Goal: Task Accomplishment & Management: Use online tool/utility

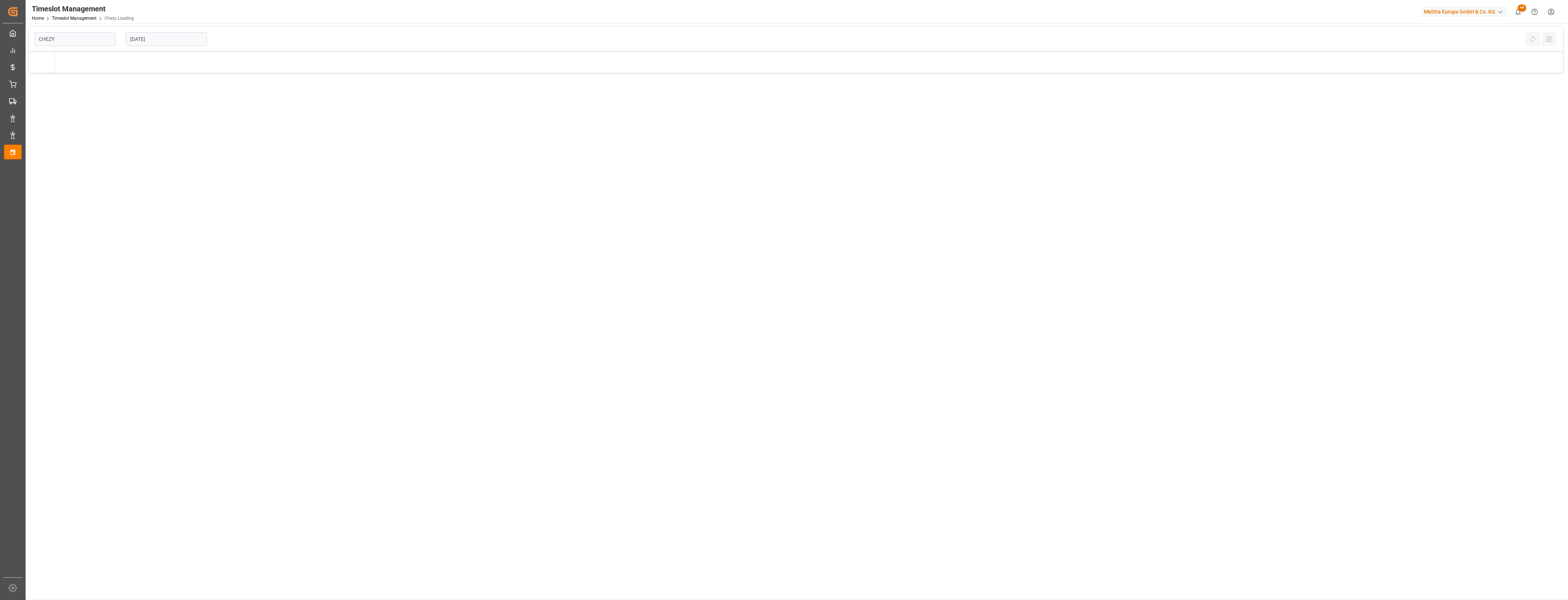
type input "Chezy Loading"
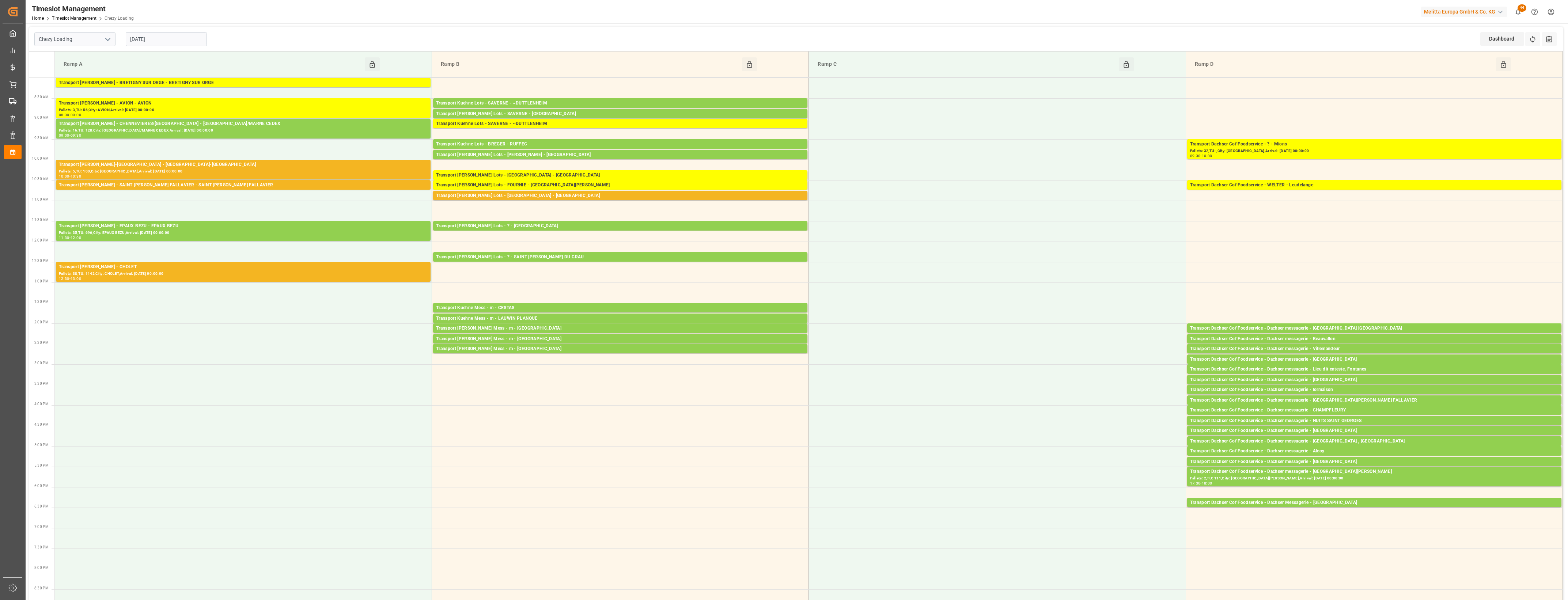
click at [187, 37] on input "04-09-2025" at bounding box center [166, 39] width 81 height 14
click at [148, 84] on span "2" at bounding box center [149, 84] width 3 height 6
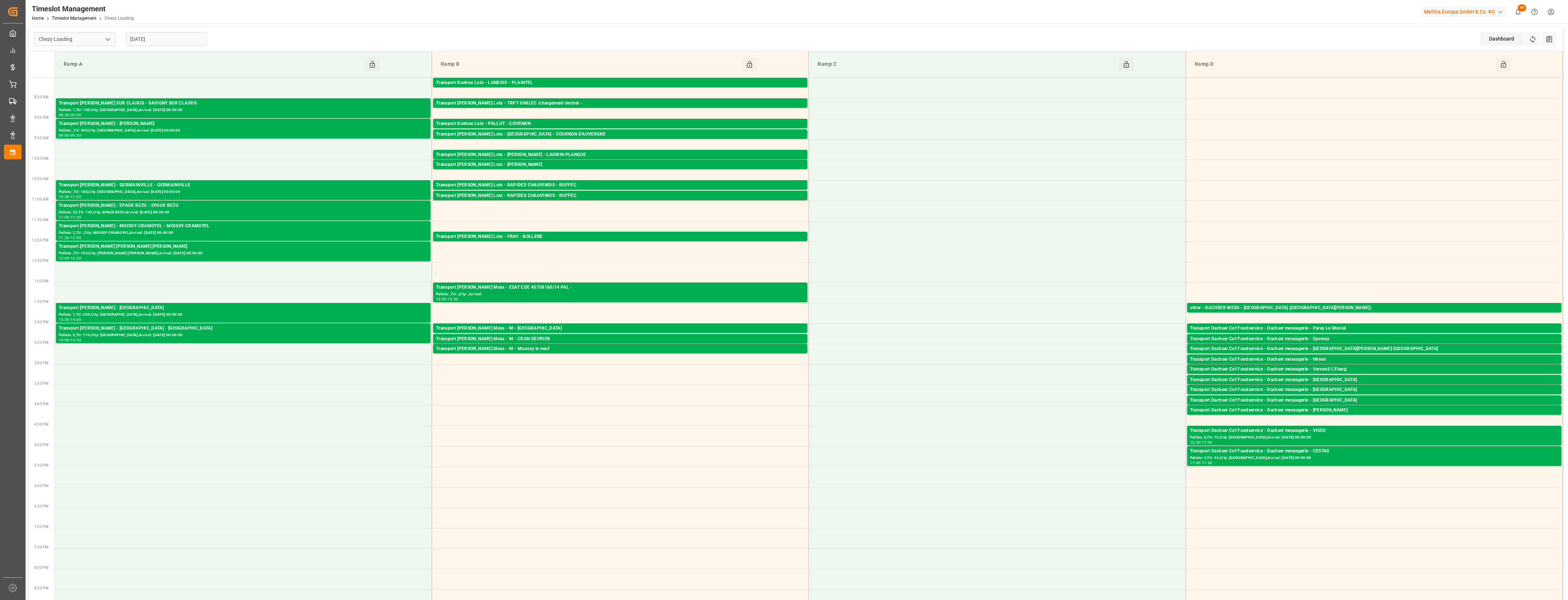
click at [164, 39] on input "02-09-2025" at bounding box center [166, 39] width 81 height 14
click at [165, 84] on span "3" at bounding box center [163, 84] width 3 height 6
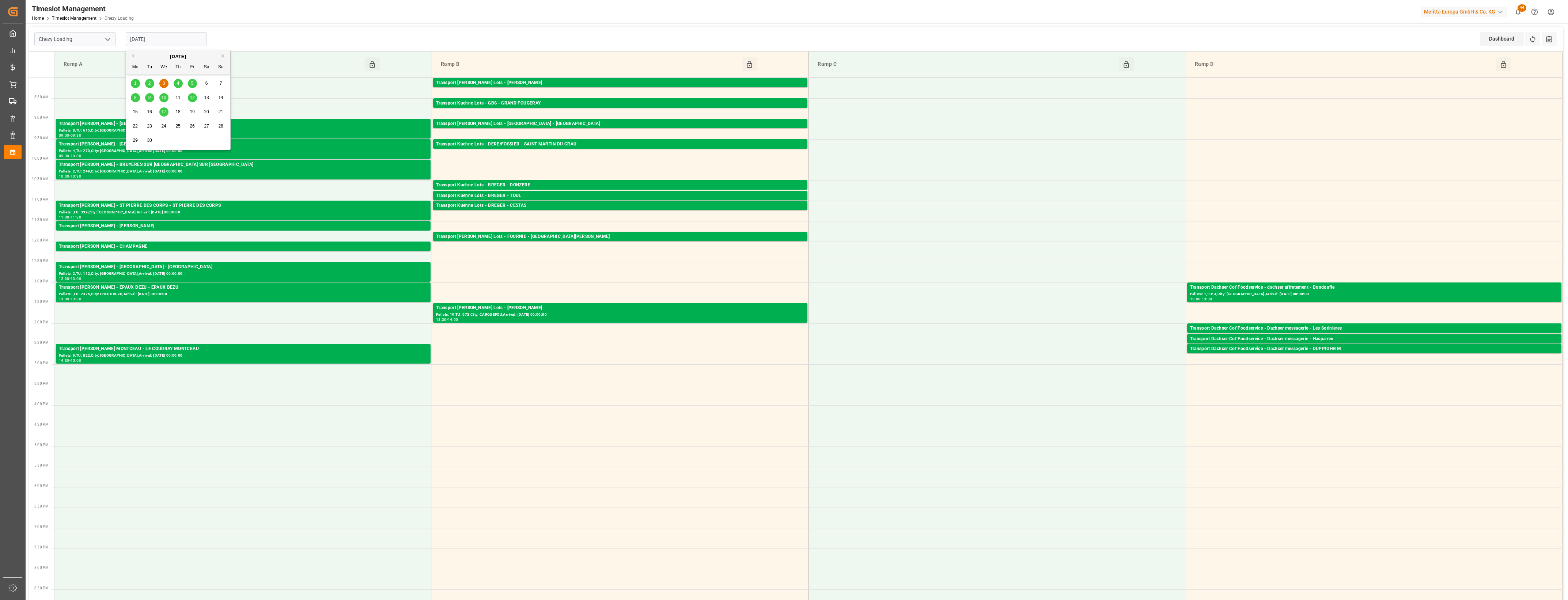
click at [185, 39] on input "03-09-2025" at bounding box center [166, 39] width 81 height 14
click at [136, 83] on span "1" at bounding box center [135, 84] width 3 height 6
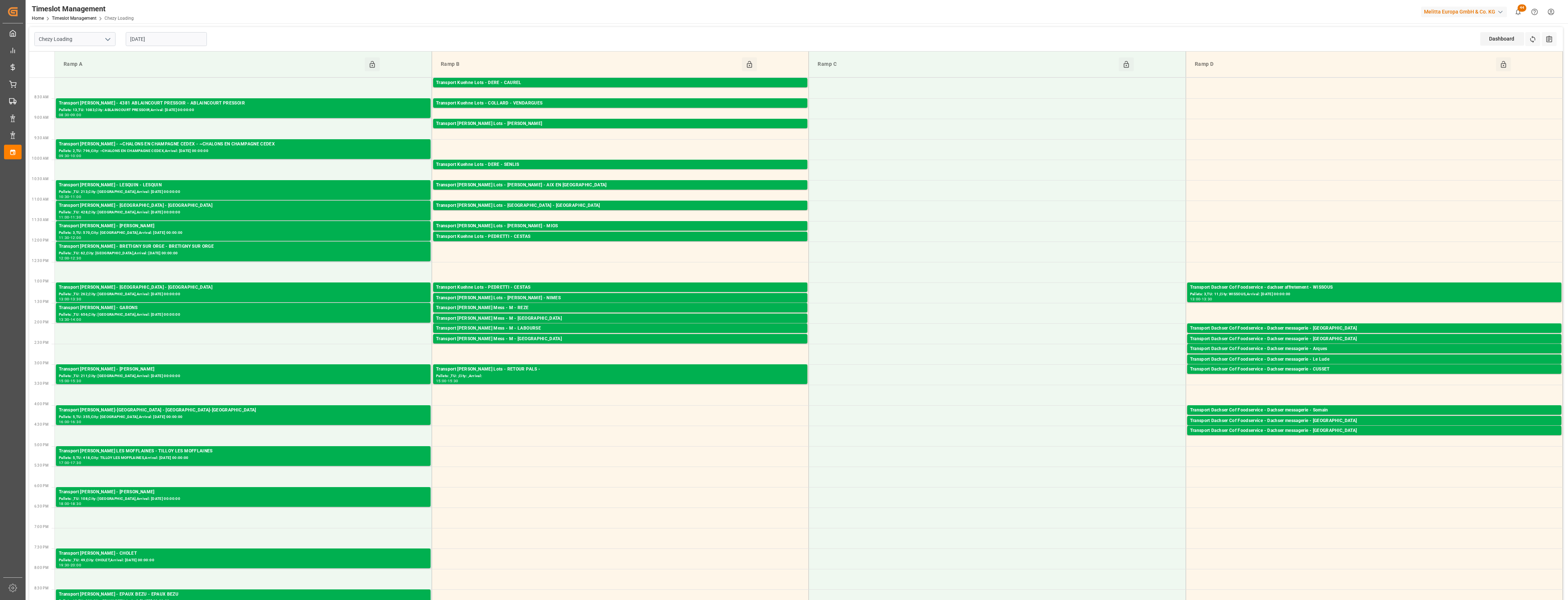
click at [183, 41] on input "01-09-2025" at bounding box center [166, 39] width 81 height 14
click at [133, 56] on button "Previous Month" at bounding box center [132, 55] width 5 height 5
click at [178, 83] on div "28 29 30 31 1 2 3" at bounding box center [178, 83] width 100 height 14
click at [179, 84] on div "28 29 30 31 1 2 3" at bounding box center [178, 83] width 100 height 14
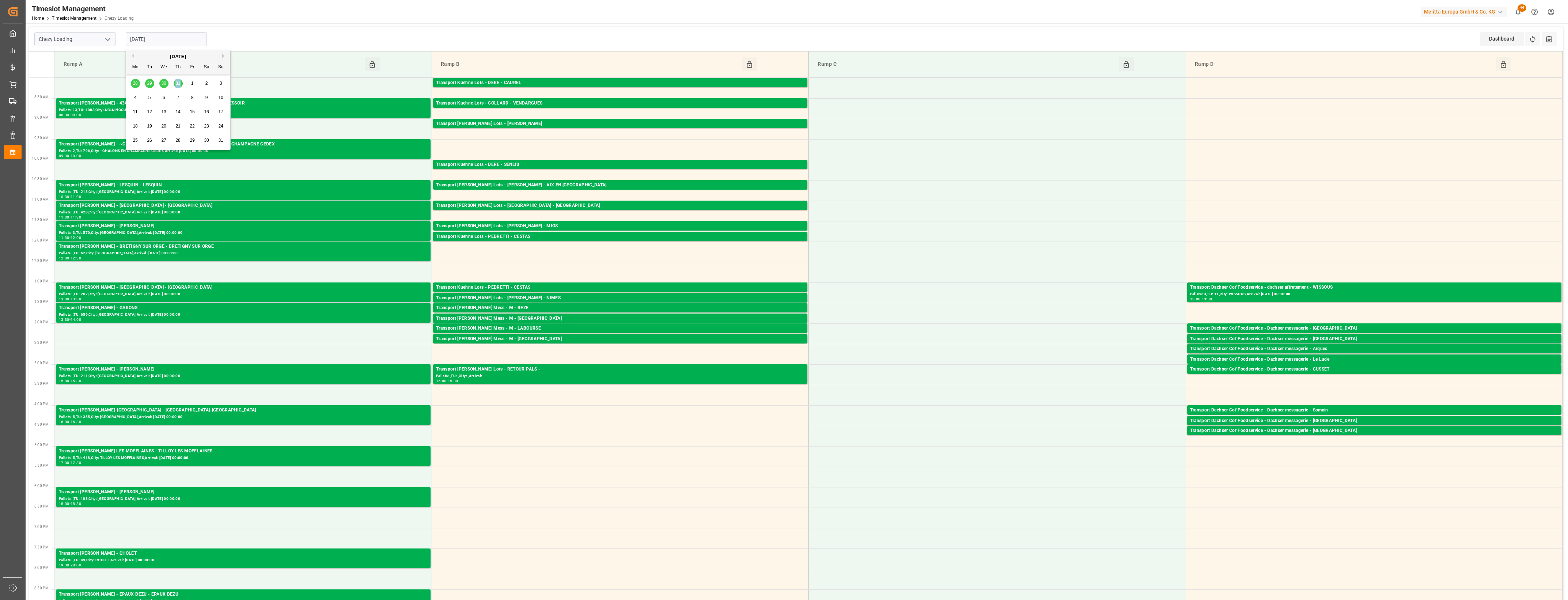
click at [179, 84] on div "28 29 30 31 1 2 3" at bounding box center [178, 83] width 100 height 14
click at [178, 84] on div "28 29 30 31 1 2 3" at bounding box center [178, 83] width 100 height 14
click at [178, 83] on div "28 29 30 31 1 2 3" at bounding box center [178, 83] width 100 height 14
click at [224, 41] on div "Chezy Loading 01-09-2025 Dashboard View Dashboard Refresh Time Slots All Audits" at bounding box center [796, 39] width 1533 height 25
click at [180, 37] on input "01-09-2025" at bounding box center [166, 39] width 81 height 14
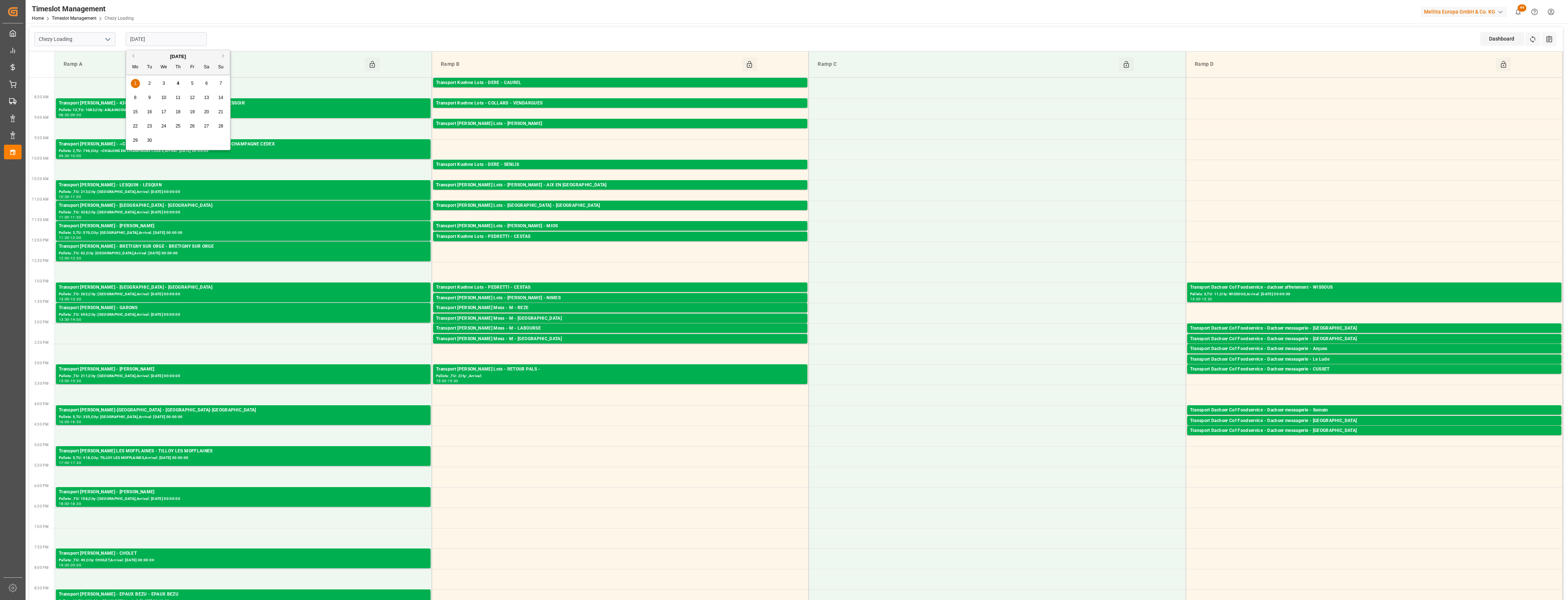
click at [134, 54] on button "Previous Month" at bounding box center [132, 55] width 5 height 5
click at [178, 81] on div "28 29 30 31 1 2 3" at bounding box center [178, 83] width 100 height 14
click at [132, 55] on button "Previous Month" at bounding box center [132, 55] width 5 height 5
click at [224, 53] on button "Next Month" at bounding box center [224, 55] width 5 height 5
click at [221, 141] on span "31" at bounding box center [220, 140] width 5 height 6
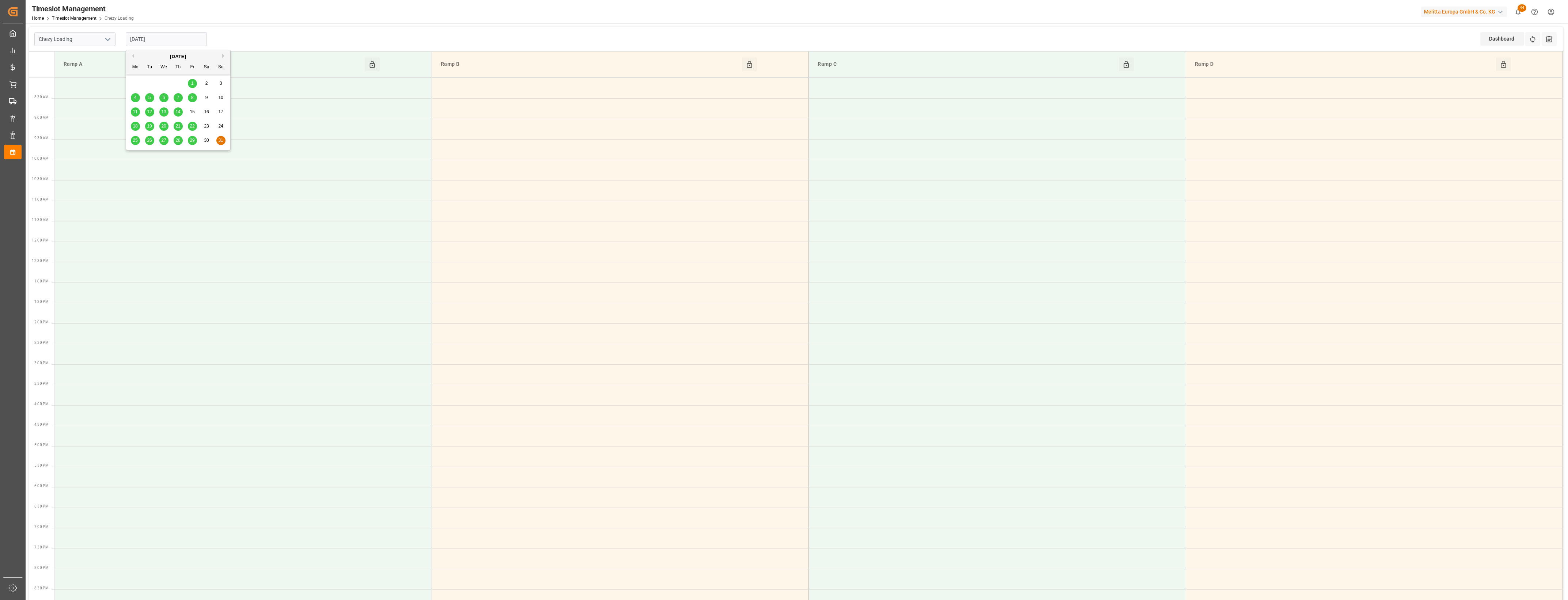
click at [169, 42] on input "31-08-2025" at bounding box center [166, 39] width 81 height 14
click at [147, 141] on span "26" at bounding box center [148, 140] width 5 height 6
type input "26-08-2025"
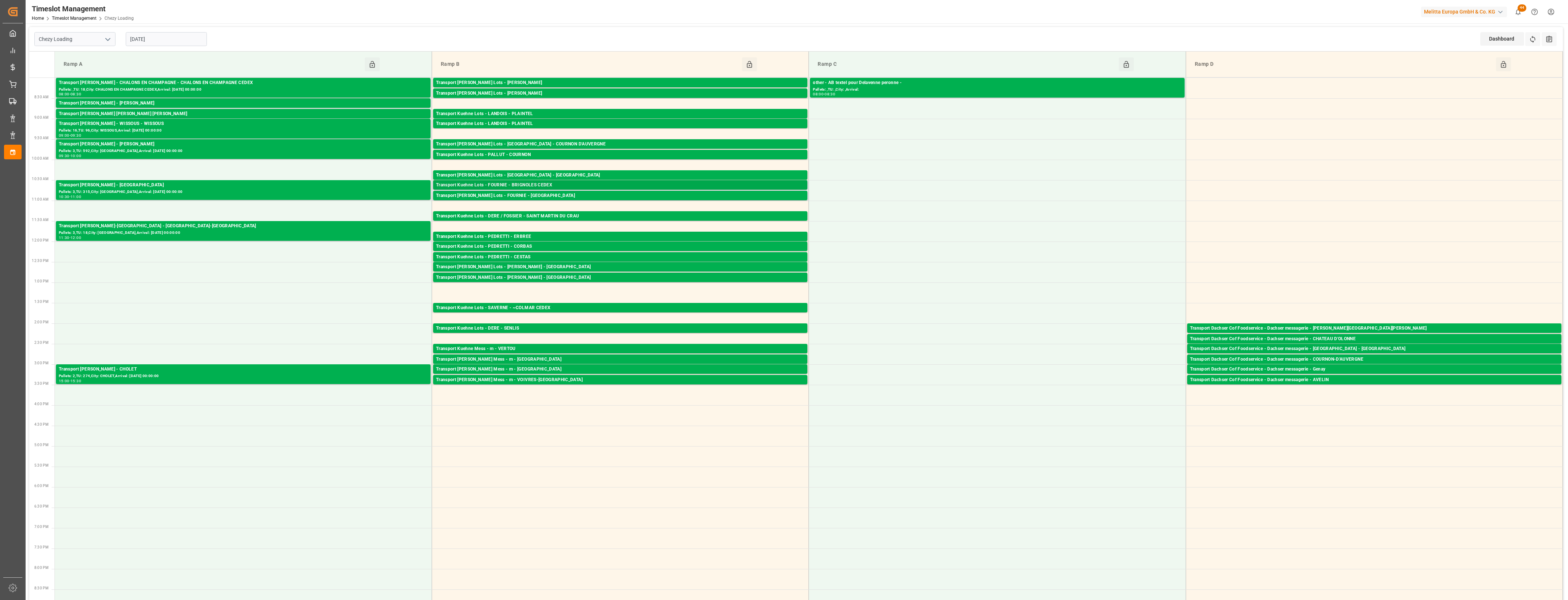
click at [540, 183] on div "Transport Kuehne Lots - FOURNIE - BRIGNOLES CEDEX" at bounding box center [620, 185] width 369 height 7
click at [849, 218] on button "Open" at bounding box center [848, 218] width 51 height 9
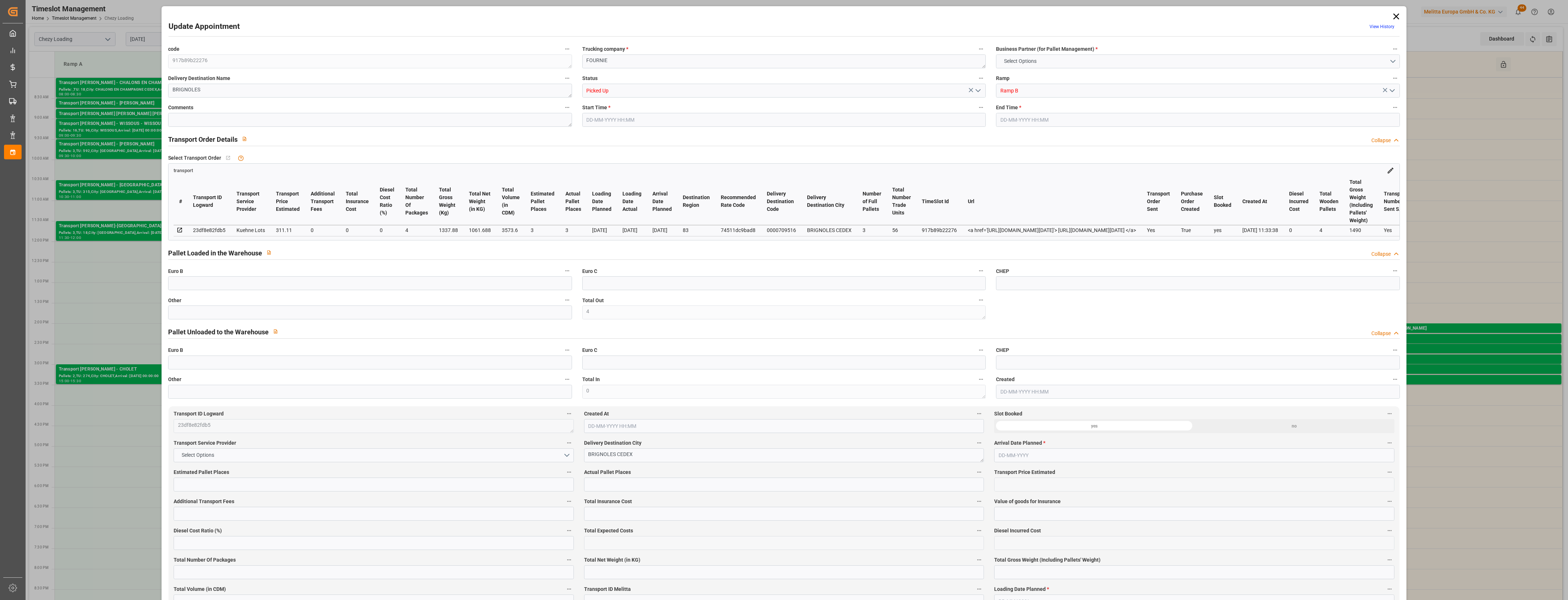
type input "4"
type input "3"
type input "311.11"
type input "0"
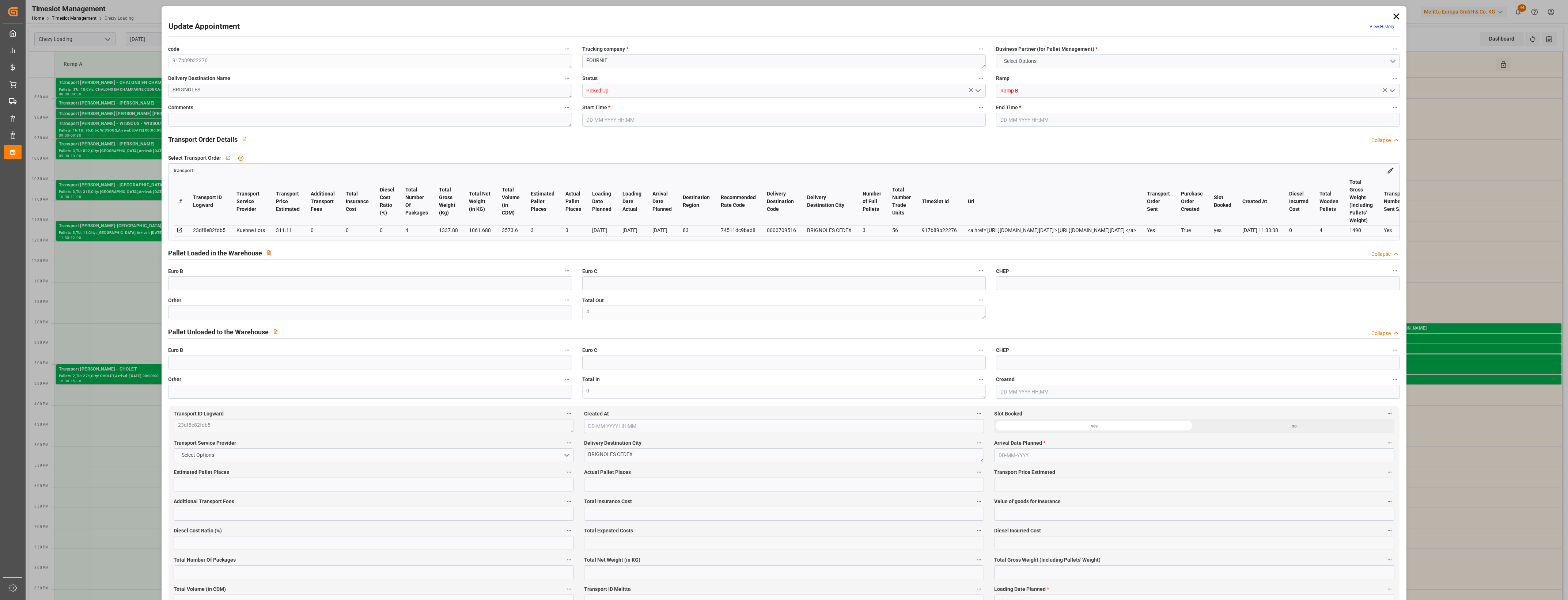
type input "0"
type input "311.11"
type input "0"
type input "4"
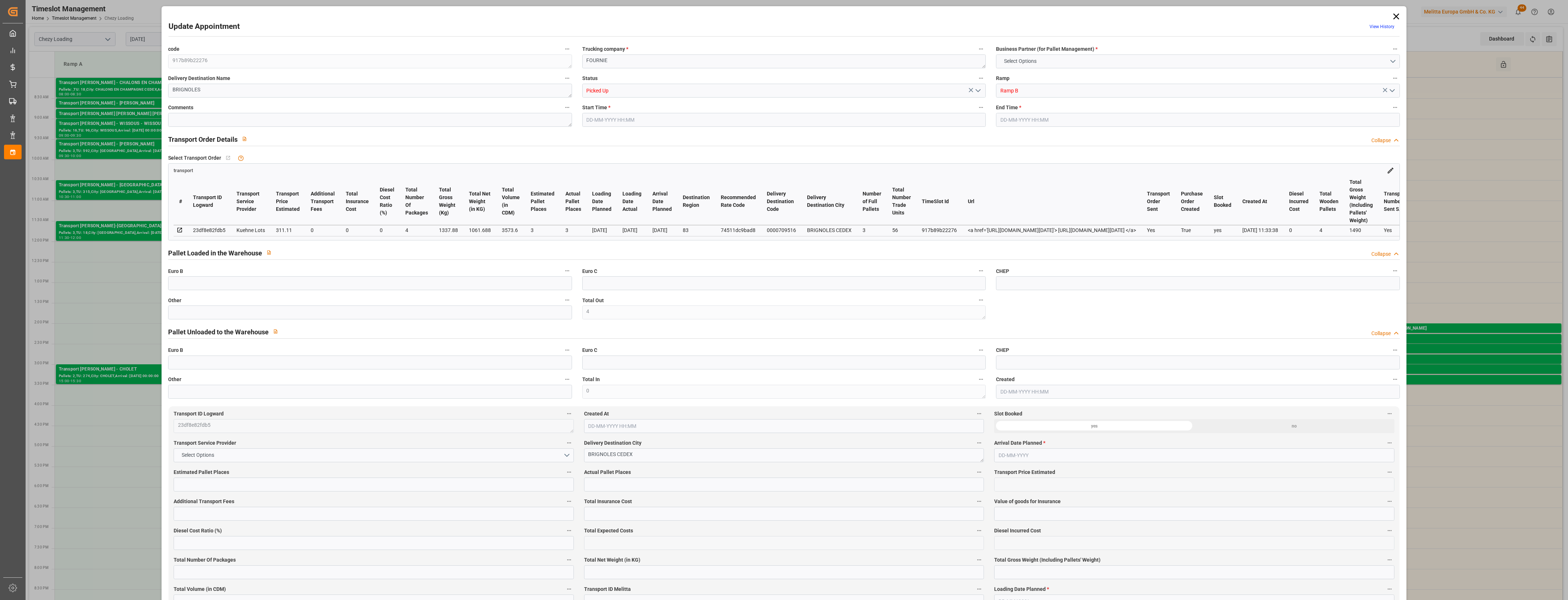
type input "1061.688"
type input "1490"
type input "3573.6"
type input "83"
type input "3"
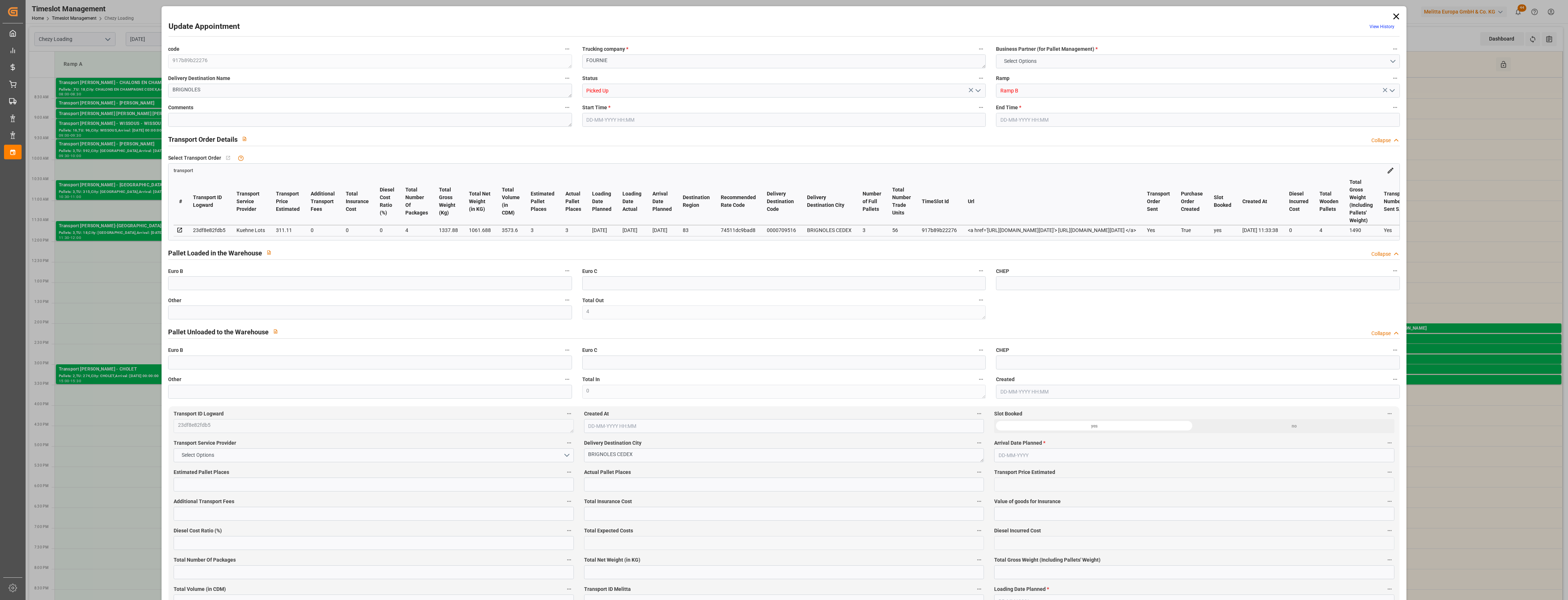
type input "56"
type input "4"
type input "101"
type input "1337.88"
type input "0"
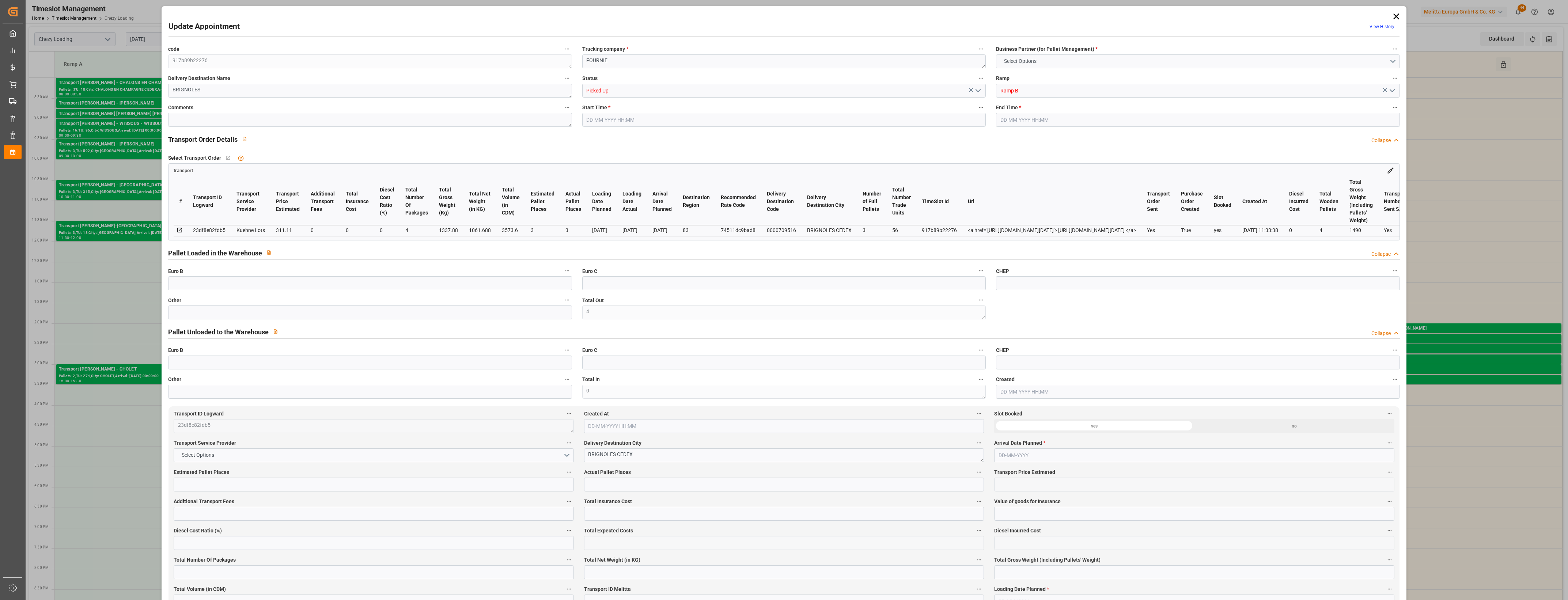
type input "4710.8598"
type input "0"
type input "21"
type input "35"
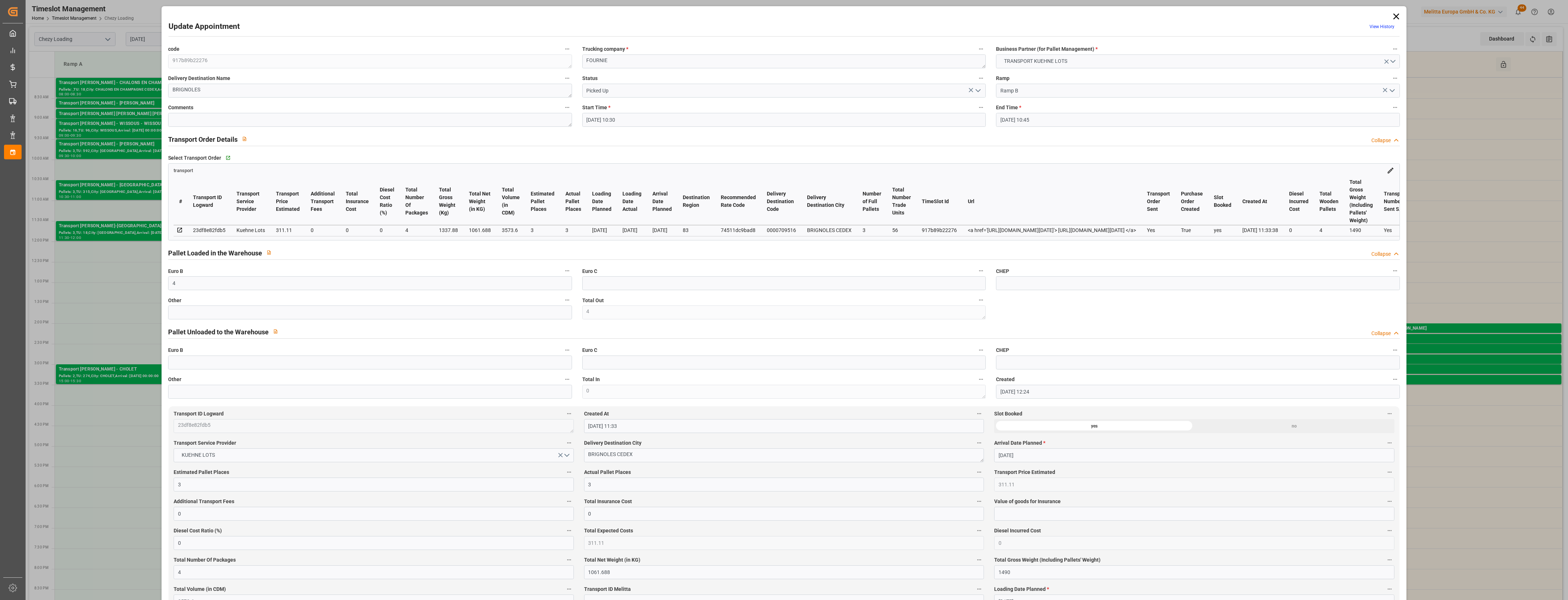
type input "26-08-2025 10:30"
type input "26-08-2025 10:45"
type input "25-08-2025 12:24"
type input "25-08-2025 11:33"
type input "01-09-2025"
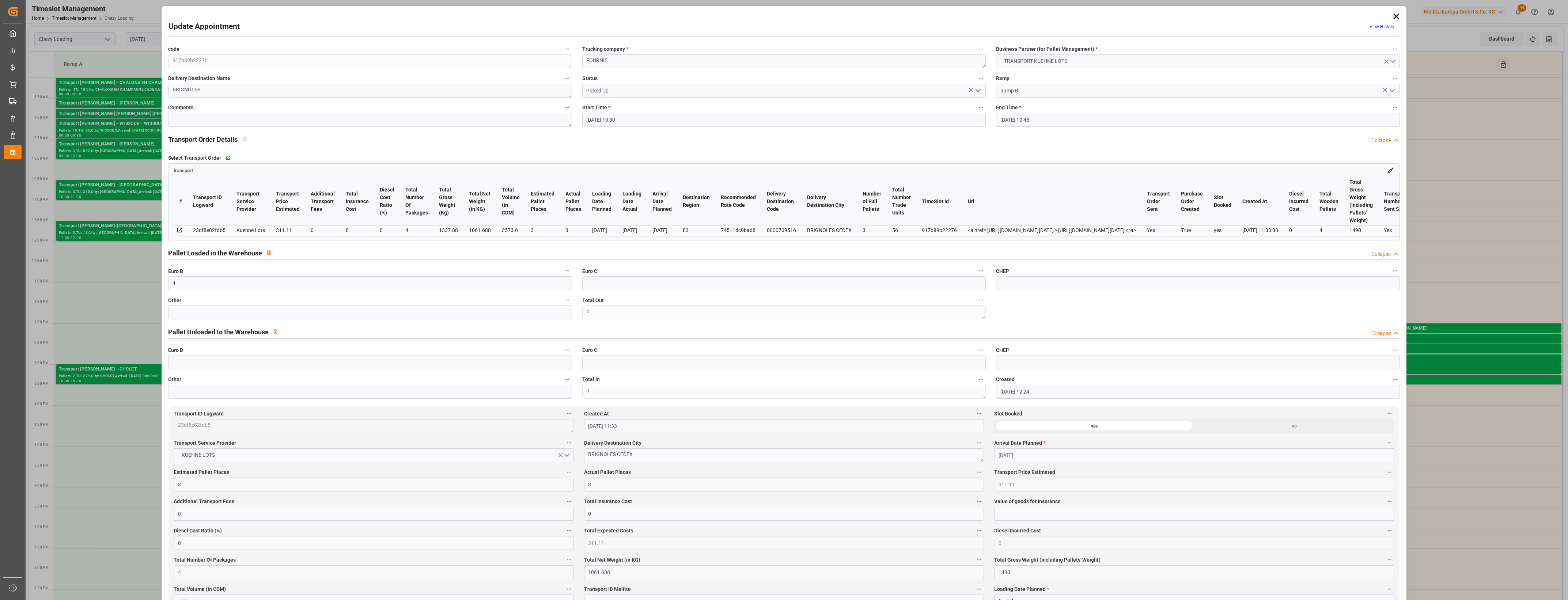
type input "28-08-2025"
type input "26-08-2025"
click at [1395, 16] on icon at bounding box center [1396, 17] width 6 height 6
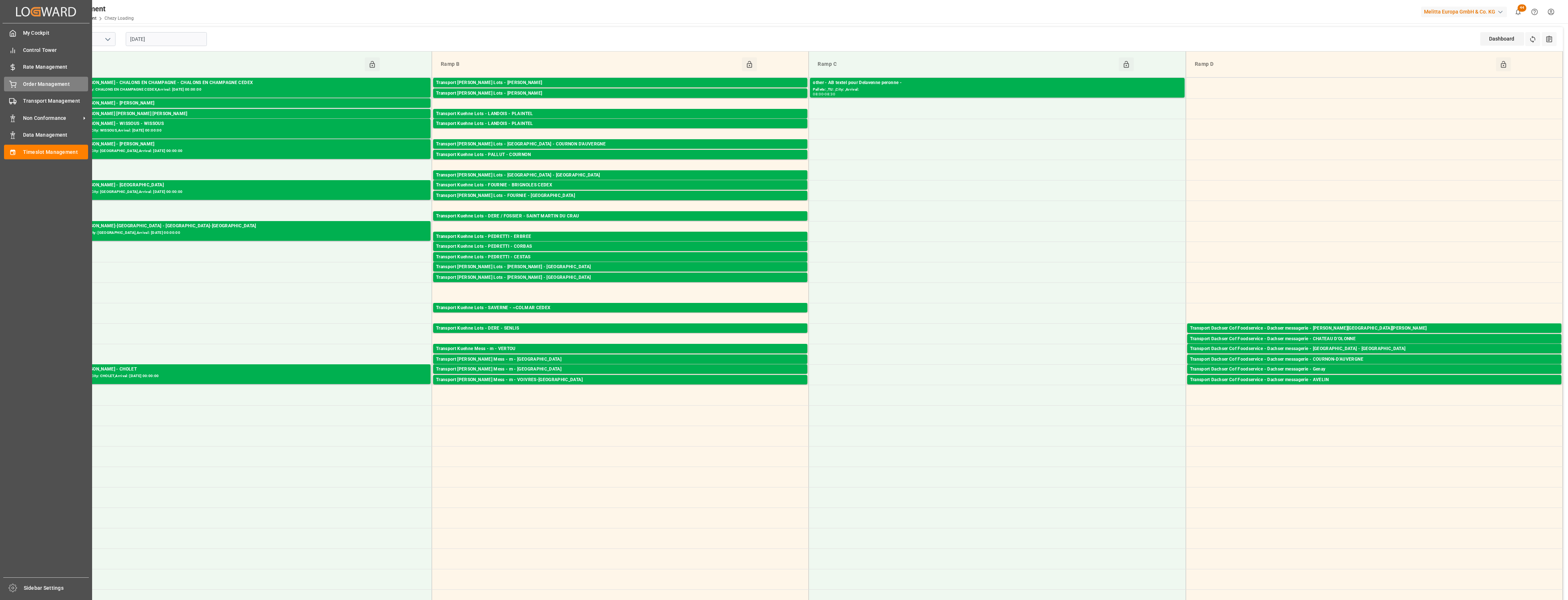
click at [18, 83] on div "Order Management Order Management" at bounding box center [45, 83] width 84 height 14
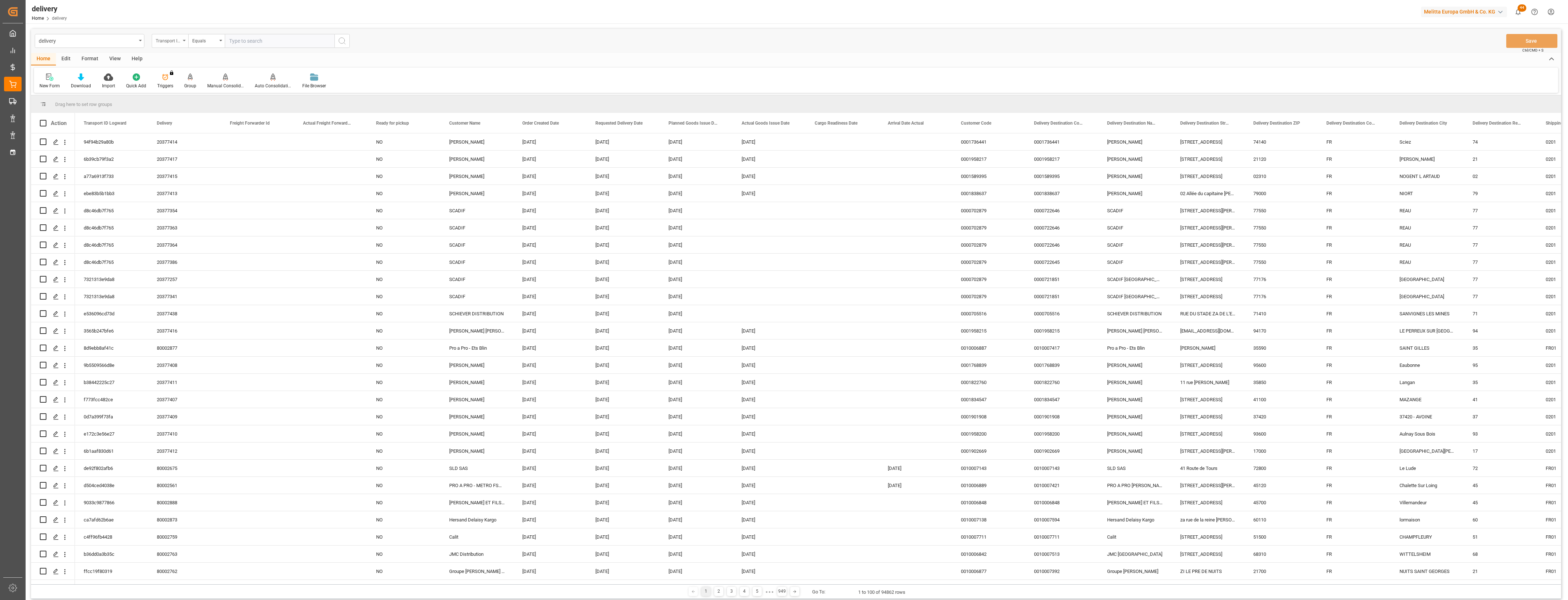
click at [183, 39] on div "Transport ID Logward" at bounding box center [171, 41] width 37 height 14
click at [169, 88] on div "Delivery" at bounding box center [206, 89] width 109 height 16
click at [233, 45] on input "text" at bounding box center [279, 41] width 110 height 14
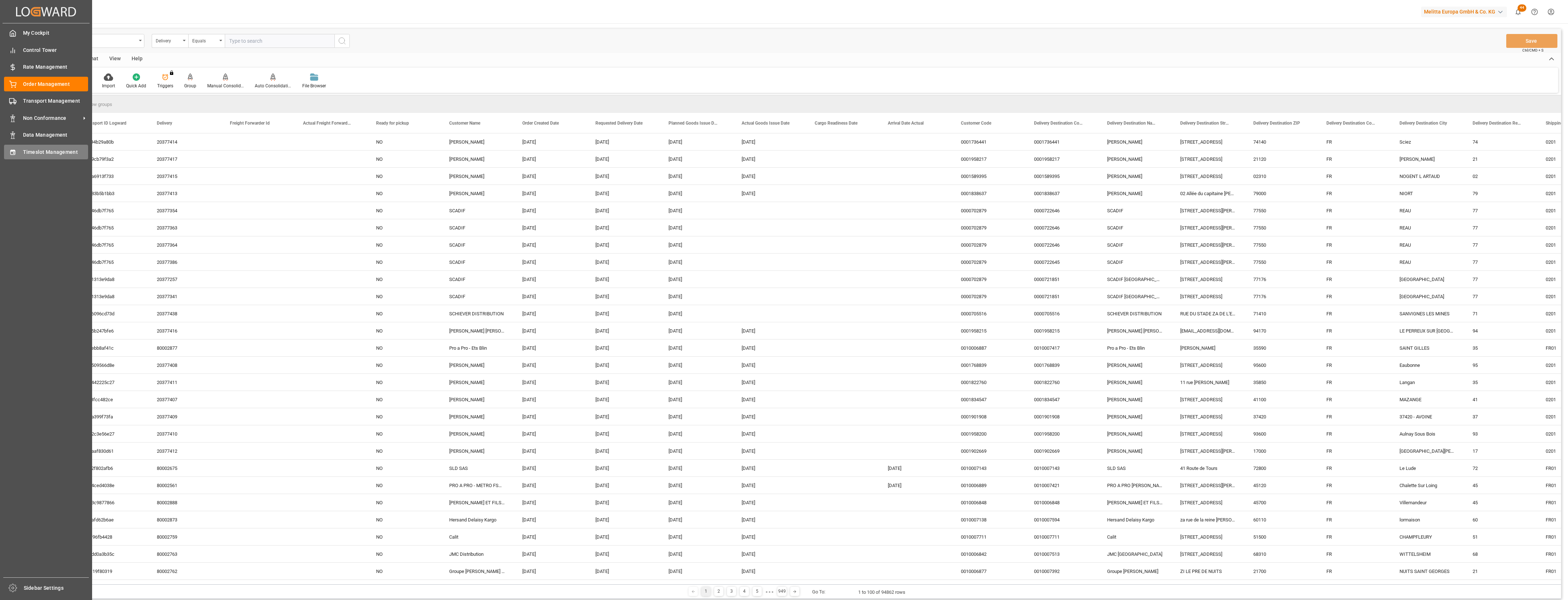
click at [18, 153] on div "Timeslot Management Timeslot Management" at bounding box center [45, 151] width 84 height 14
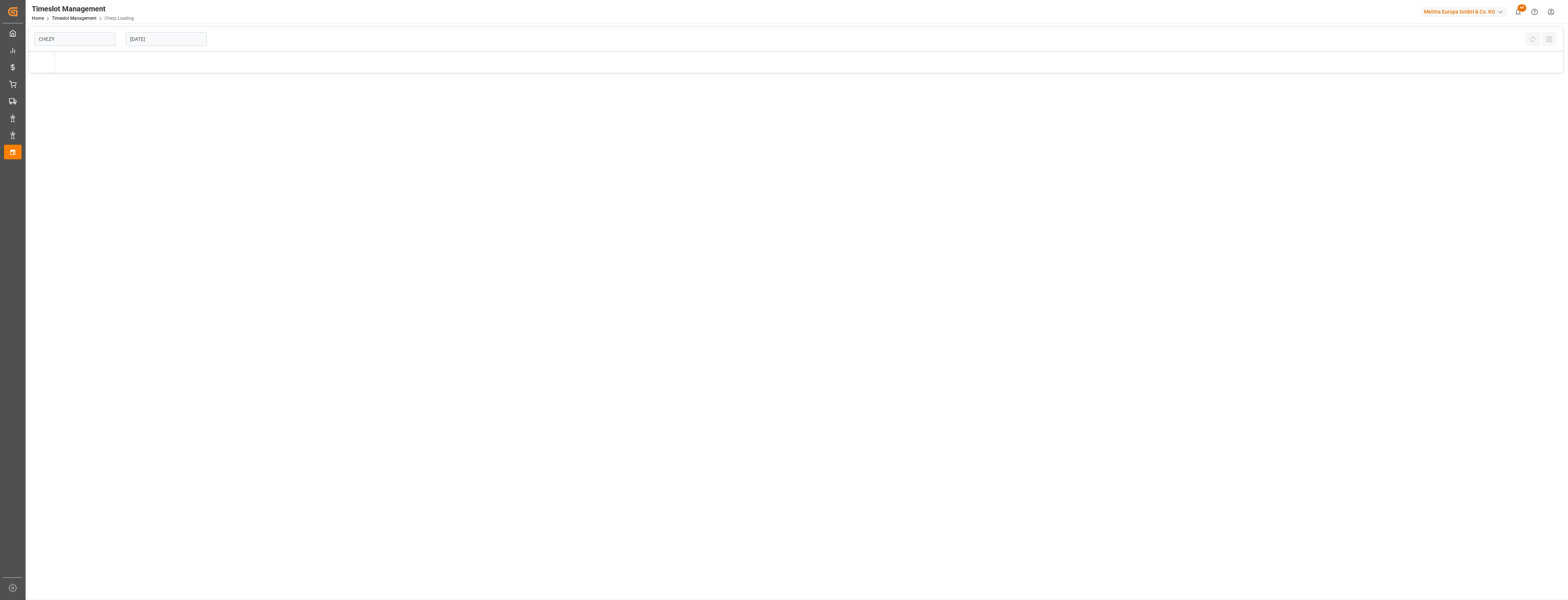
type input "Chezy Loading"
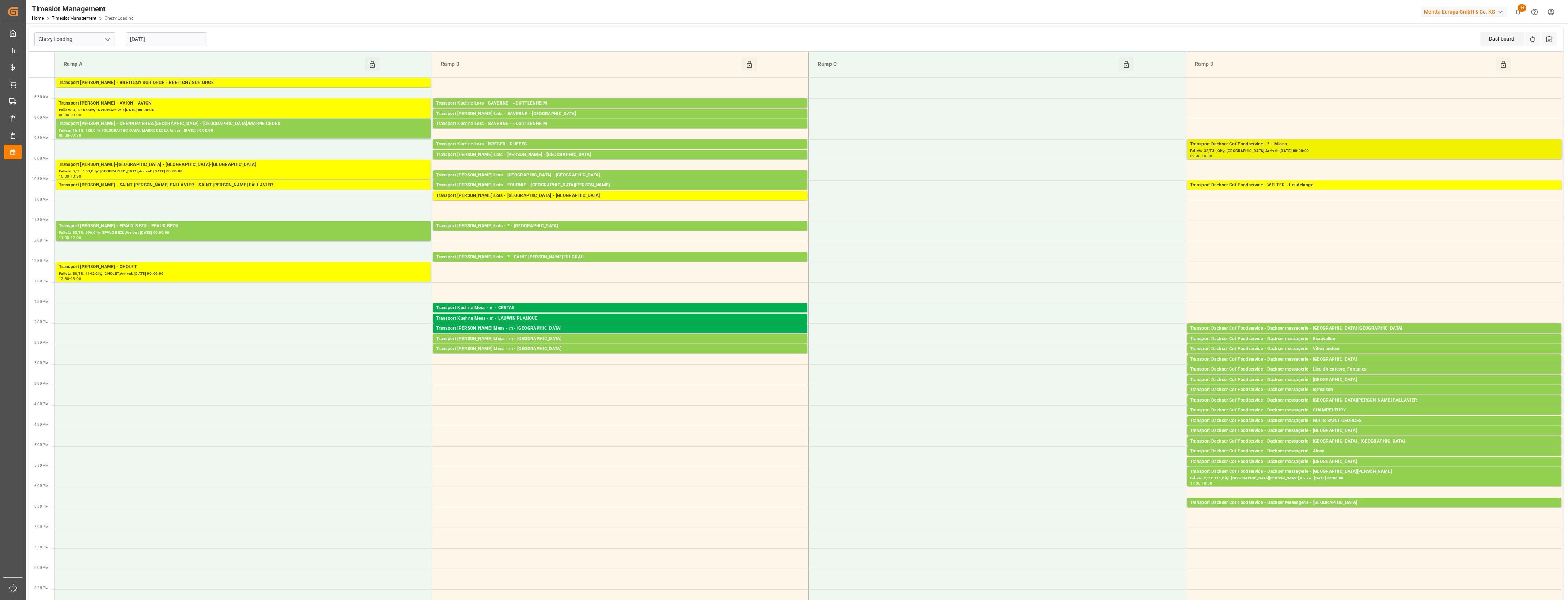
click at [1300, 148] on div "Pallets: 32,TU: ,City: Mions,Arrival: 2025-09-08 00:00:00" at bounding box center [1374, 151] width 369 height 6
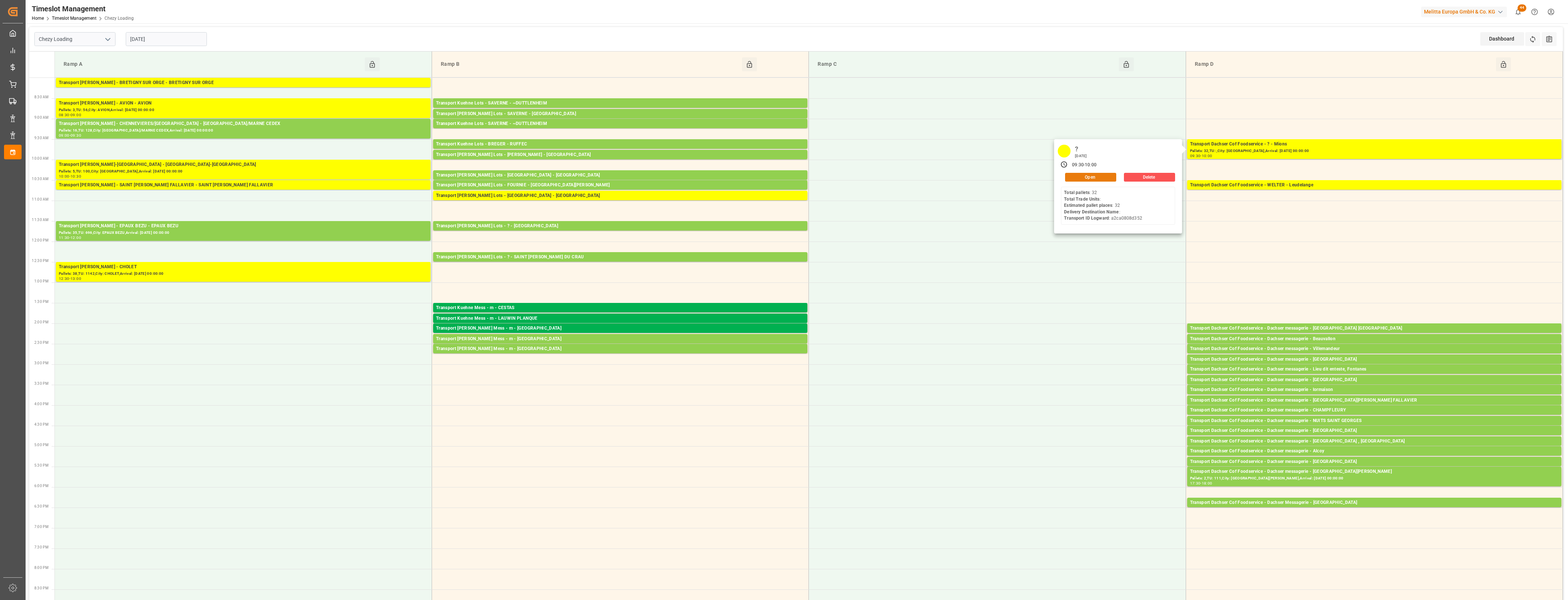
click at [1104, 175] on button "Open" at bounding box center [1090, 178] width 51 height 9
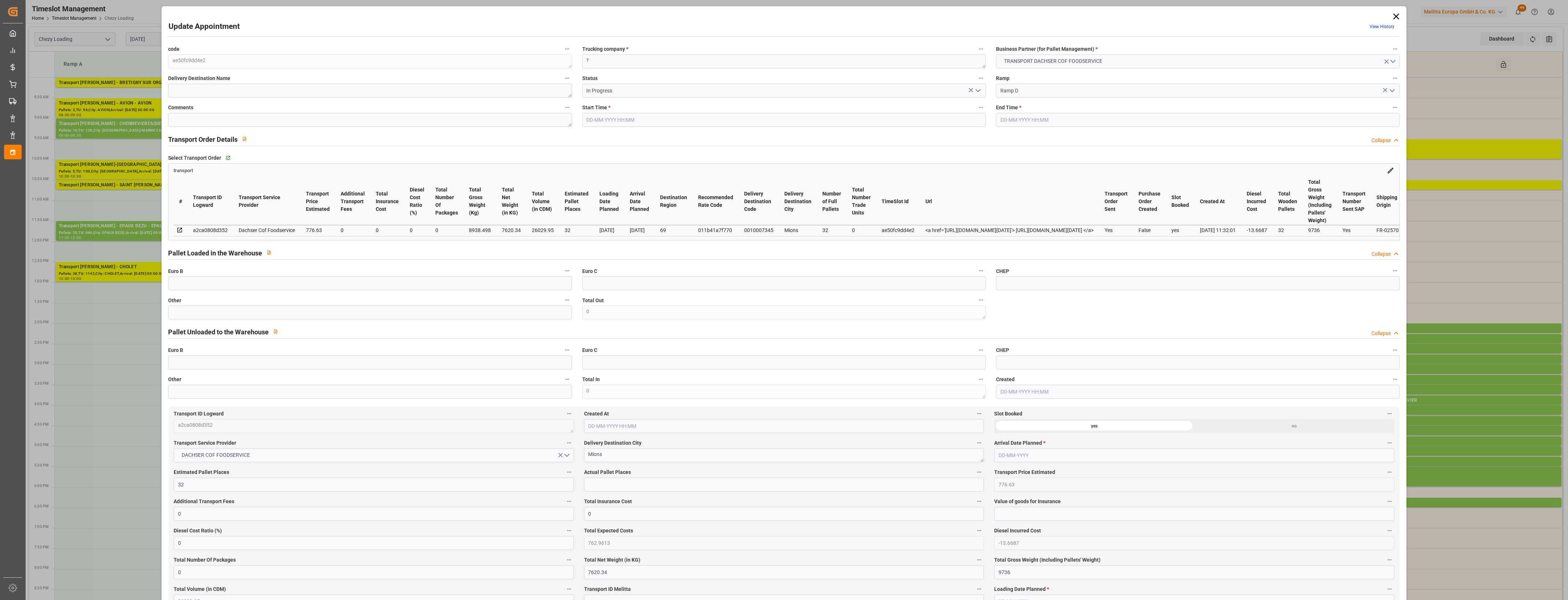
type input "04-09-2025 09:30"
type input "04-09-2025 10:00"
type input "01-09-2025 14:23"
type input "01-09-2025 11:32"
type input "08-09-2025"
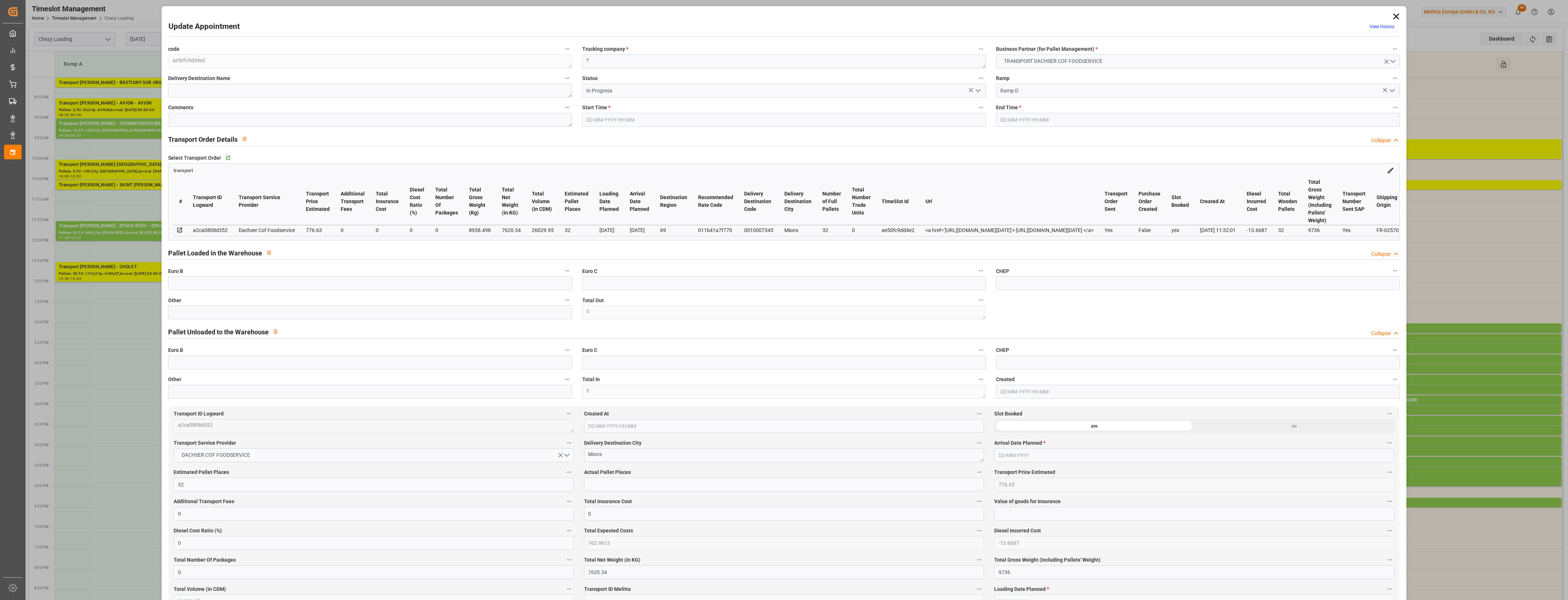
type input "04-09-2025"
click at [979, 88] on icon "open menu" at bounding box center [978, 91] width 9 height 9
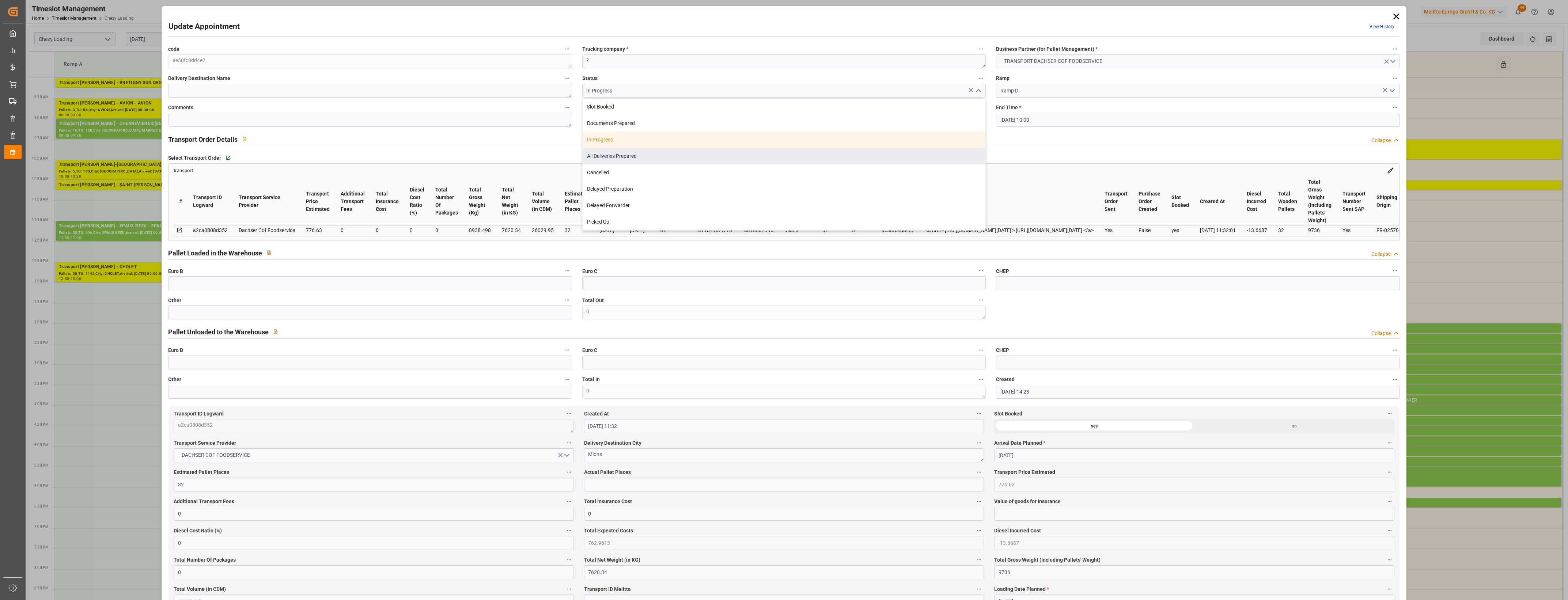
click at [591, 152] on div "All Deliveries Prepared" at bounding box center [784, 157] width 403 height 17
type input "All Deliveries Prepared"
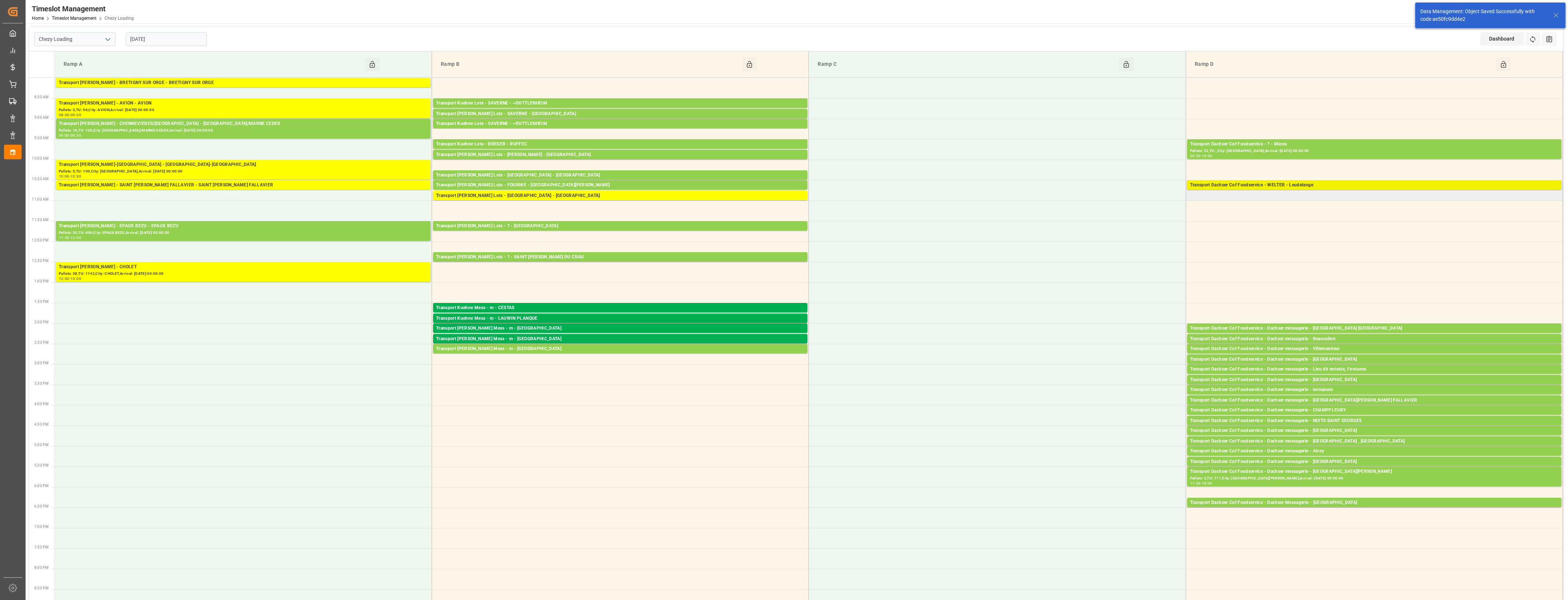
click at [1399, 187] on div "Transport Dachser Cof Foodservice - WELTER - Leudelange" at bounding box center [1374, 185] width 369 height 7
click at [1114, 218] on button "Open" at bounding box center [1090, 218] width 51 height 9
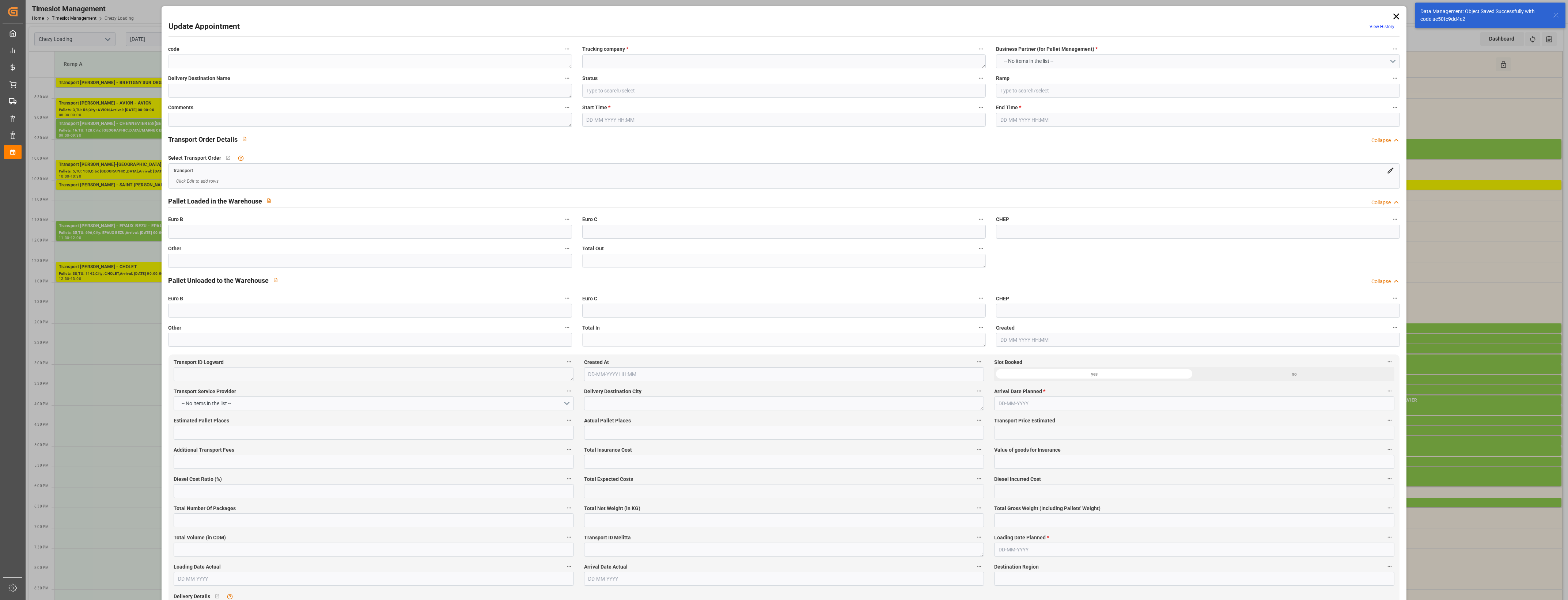
type textarea "efd4dee52557"
type textarea "WELTER"
type input "In Progress"
type input "Ramp D"
type textarea "0"
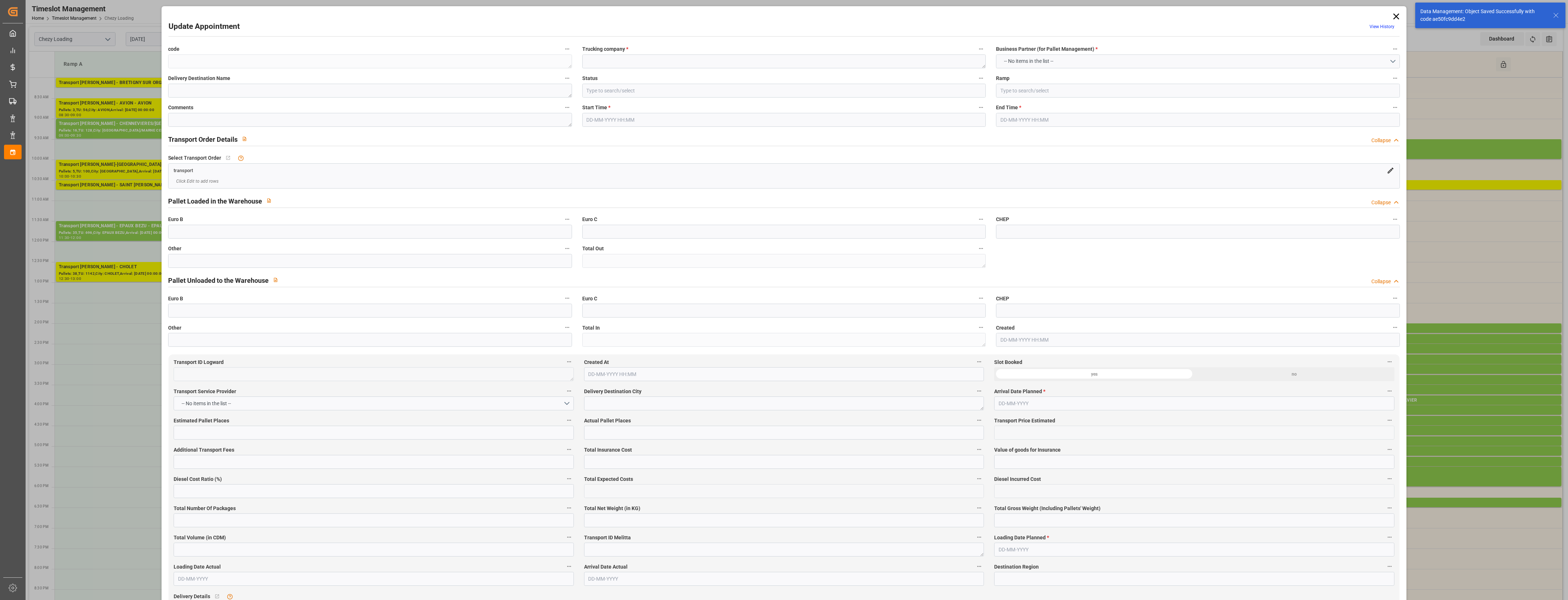
type textarea "0"
type textarea "a4c93699fc73"
type textarea "Leudelange"
type textarea "0010007337"
type textarea "efd4dee52557"
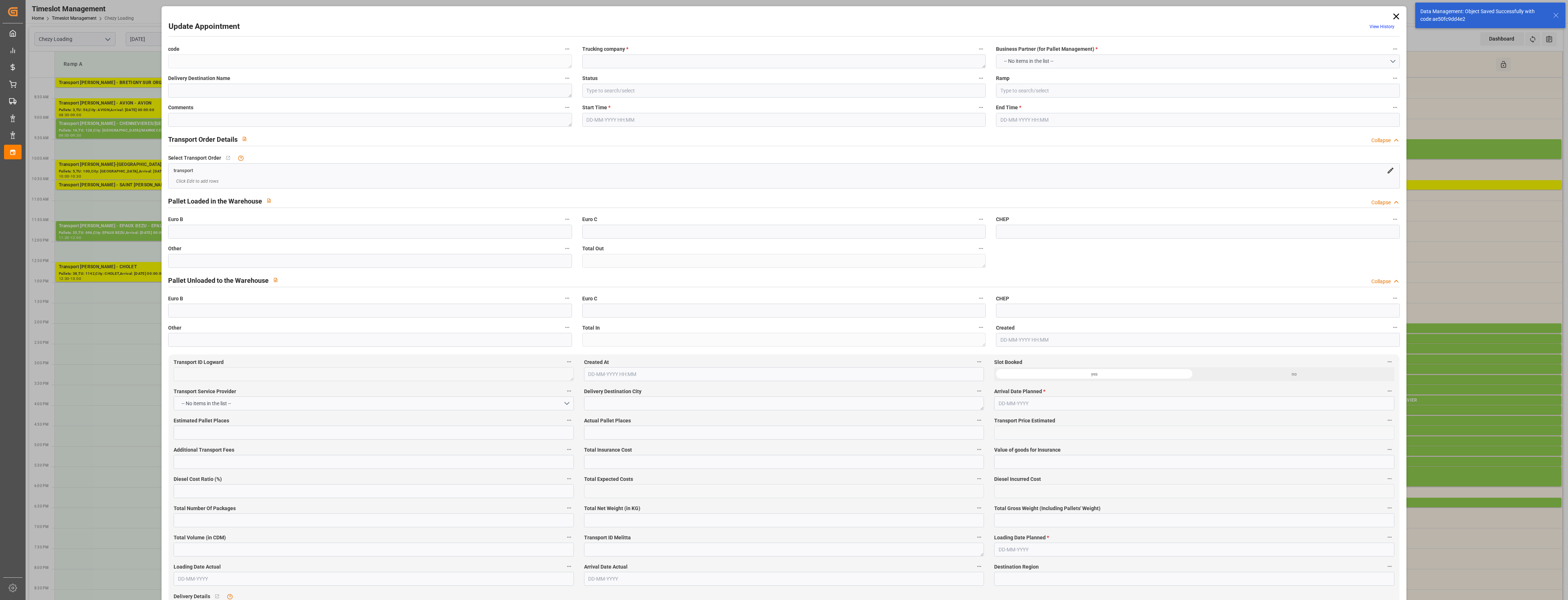
type textarea "FR-02570"
type textarea "LU"
type input "Road"
type input "LU"
type input "3370"
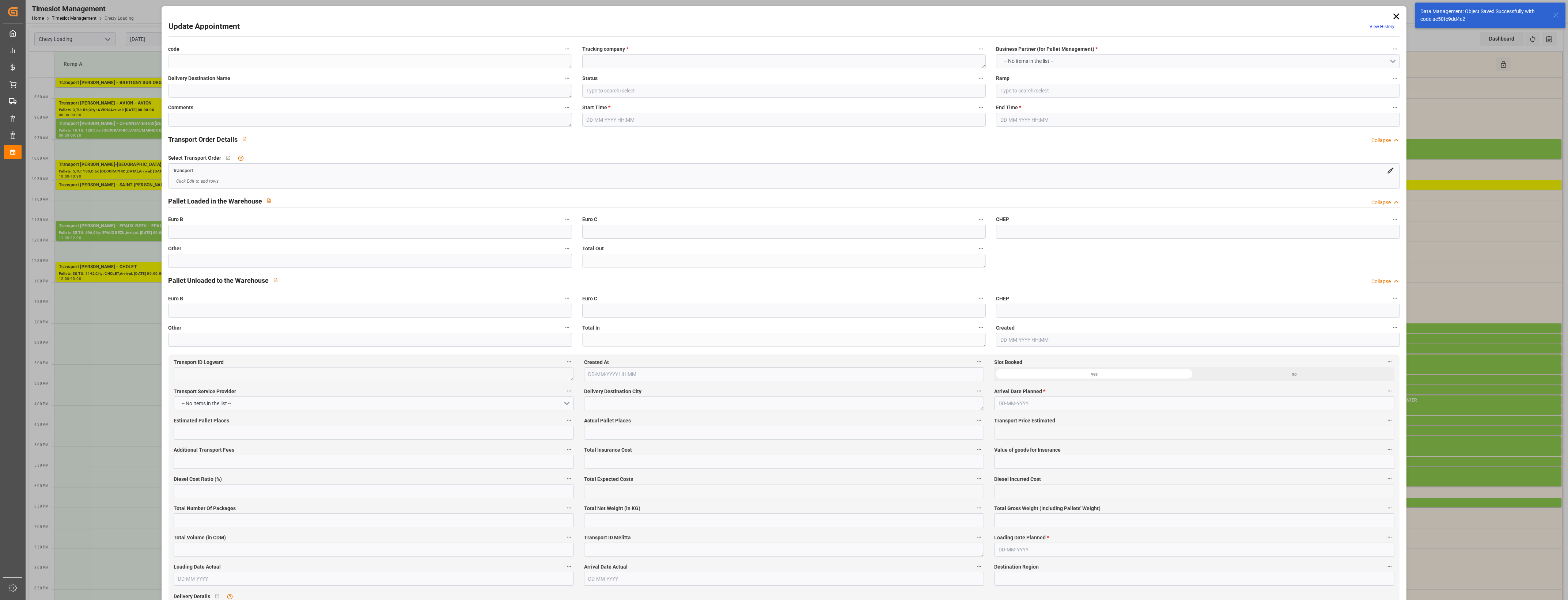
type input "Small Shipment"
type input "3.5-7.5 t"
type input "EURO 6"
type input "Diesel"
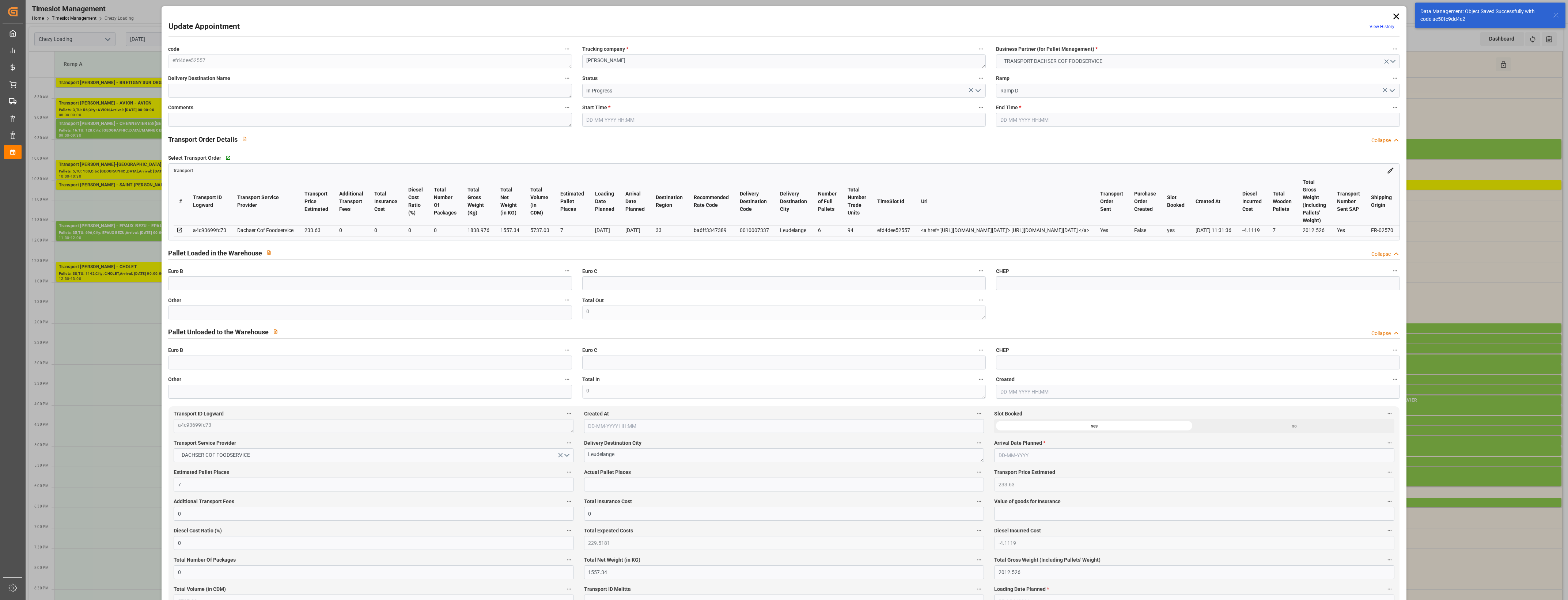
type input "7"
type input "233.63"
type input "0"
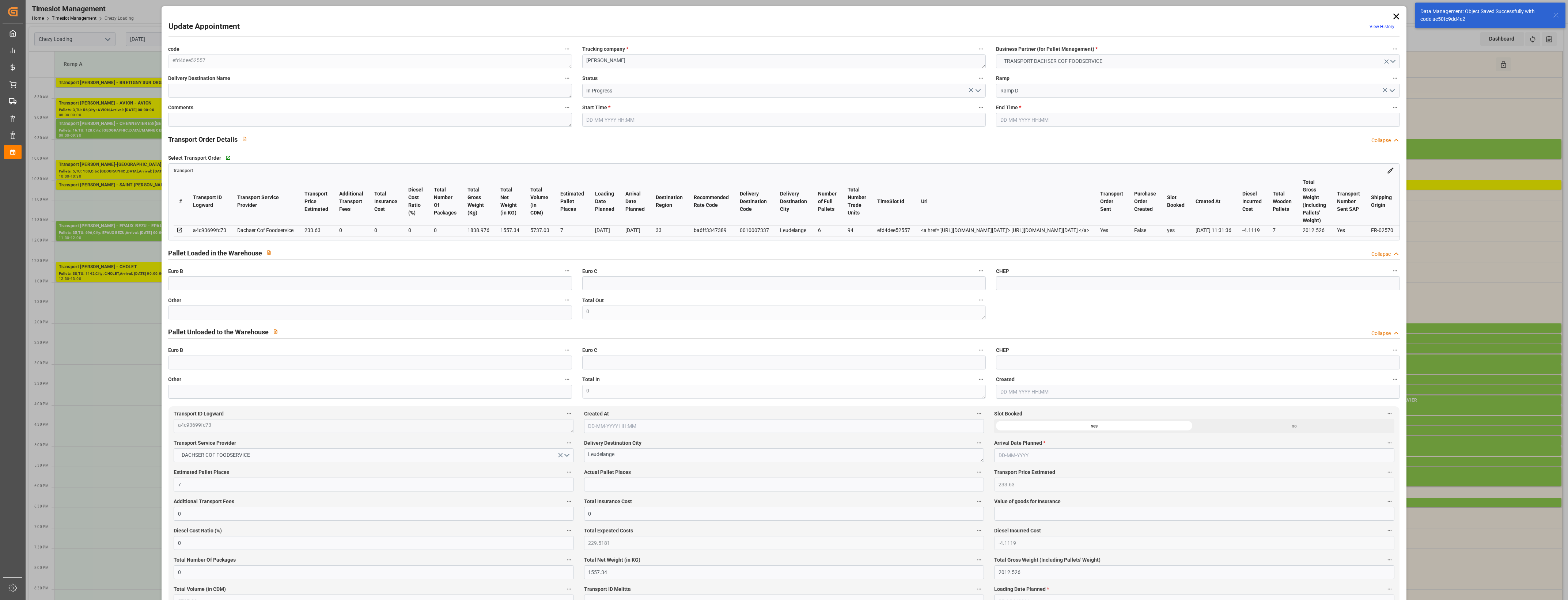
type input "229.5181"
type input "-4.1119"
type input "0"
type input "1557.34"
type input "2012.526"
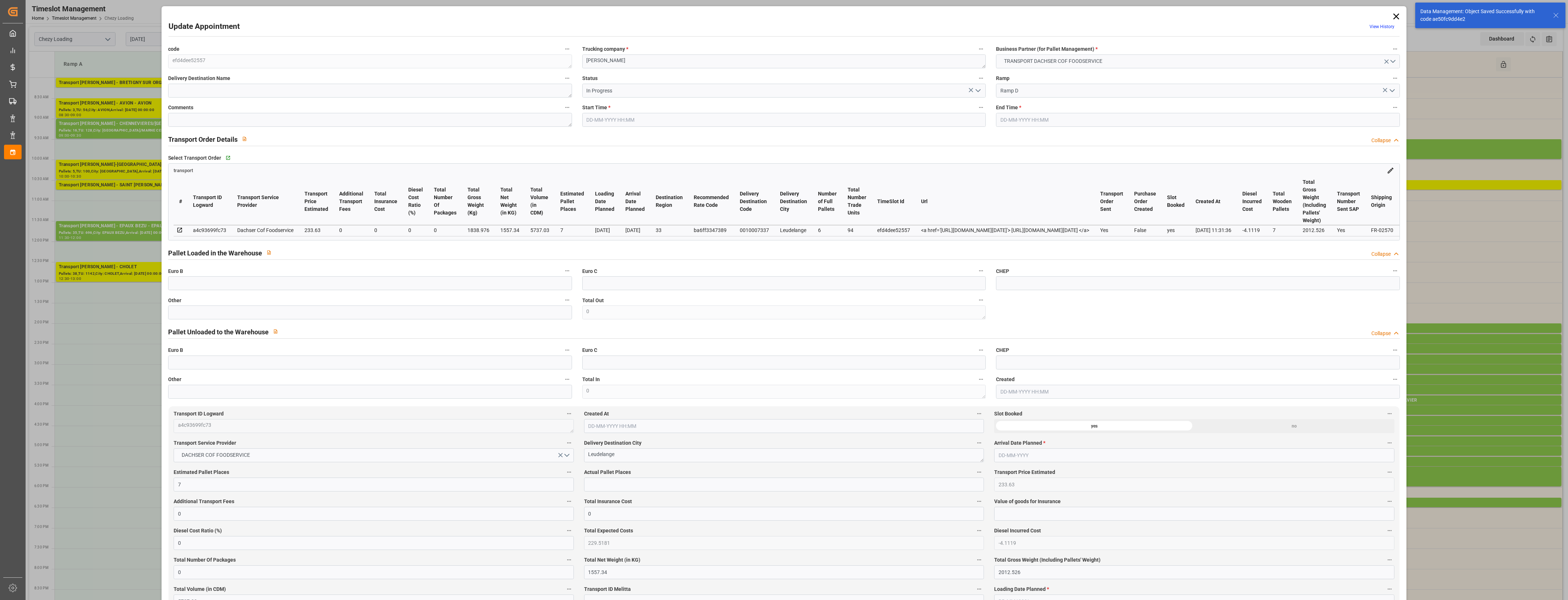
type input "5737.03"
type input "33"
type input "6"
type input "94"
type input "7"
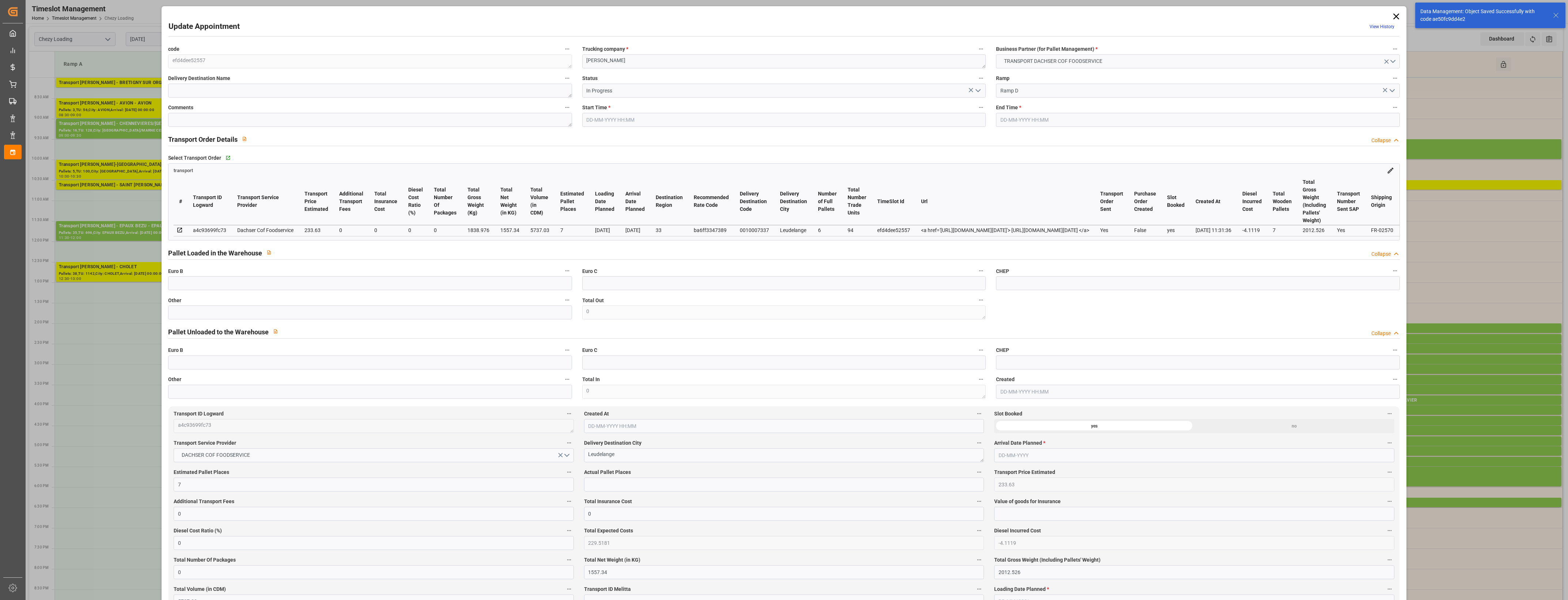
type input "101"
type input "1838.976"
type input "0"
type input "4710.8598"
type input "0"
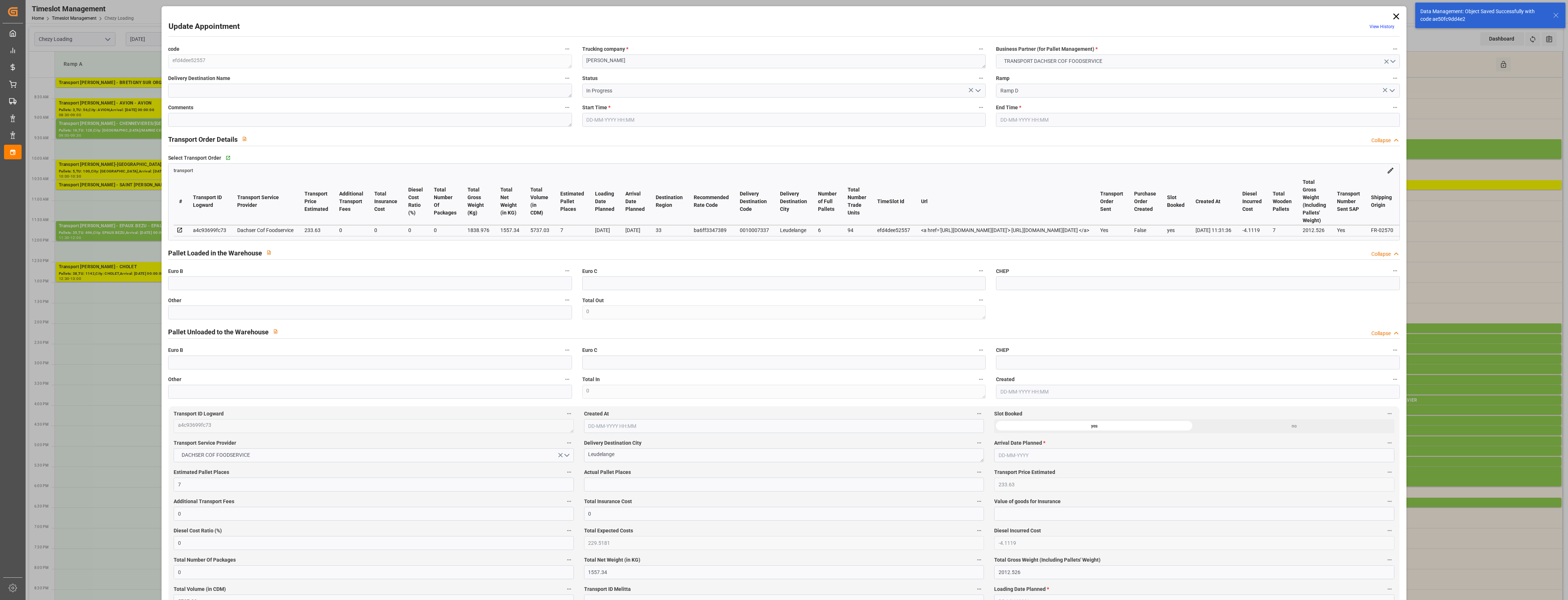
type input "0"
type input "21"
type input "35"
type input "04-09-2025 10:30"
type input "04-09-2025 10:45"
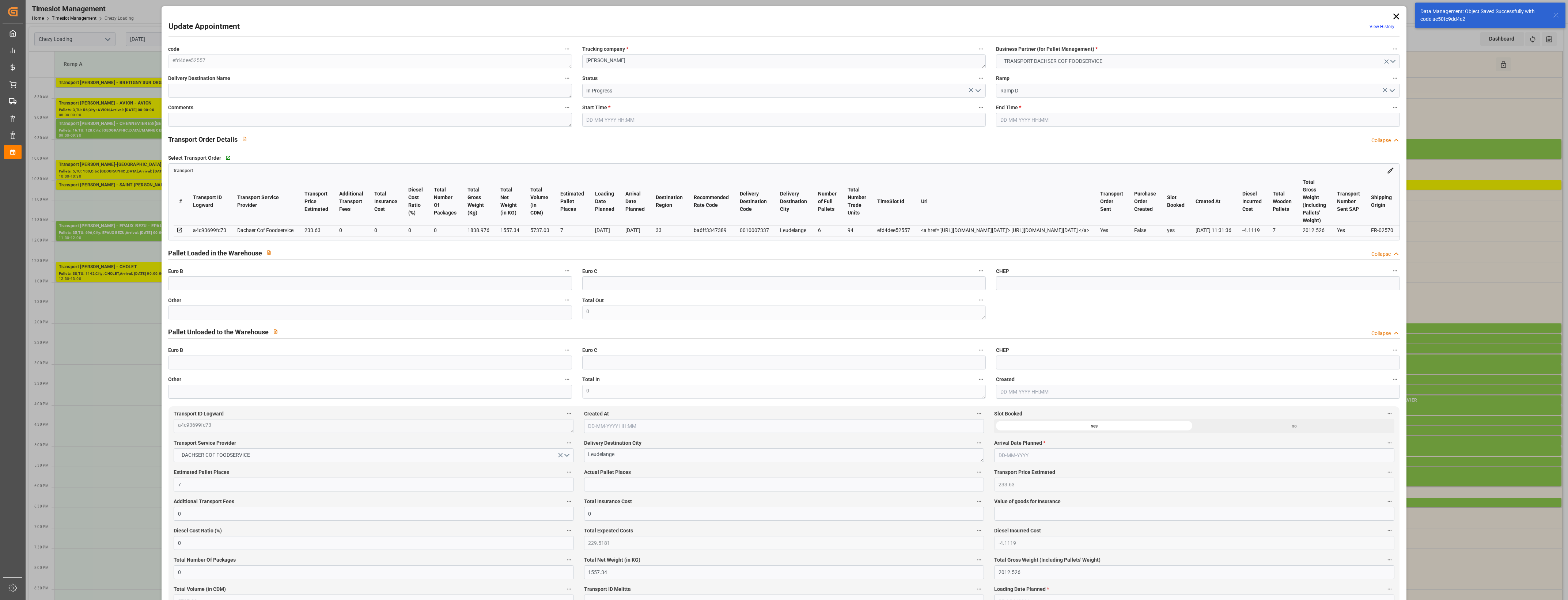
type input "02-09-2025 11:56"
type input "02-09-2025 11:31"
type input "09-09-2025"
type input "08-09-2025"
click at [976, 92] on polyline "open menu" at bounding box center [977, 90] width 5 height 2
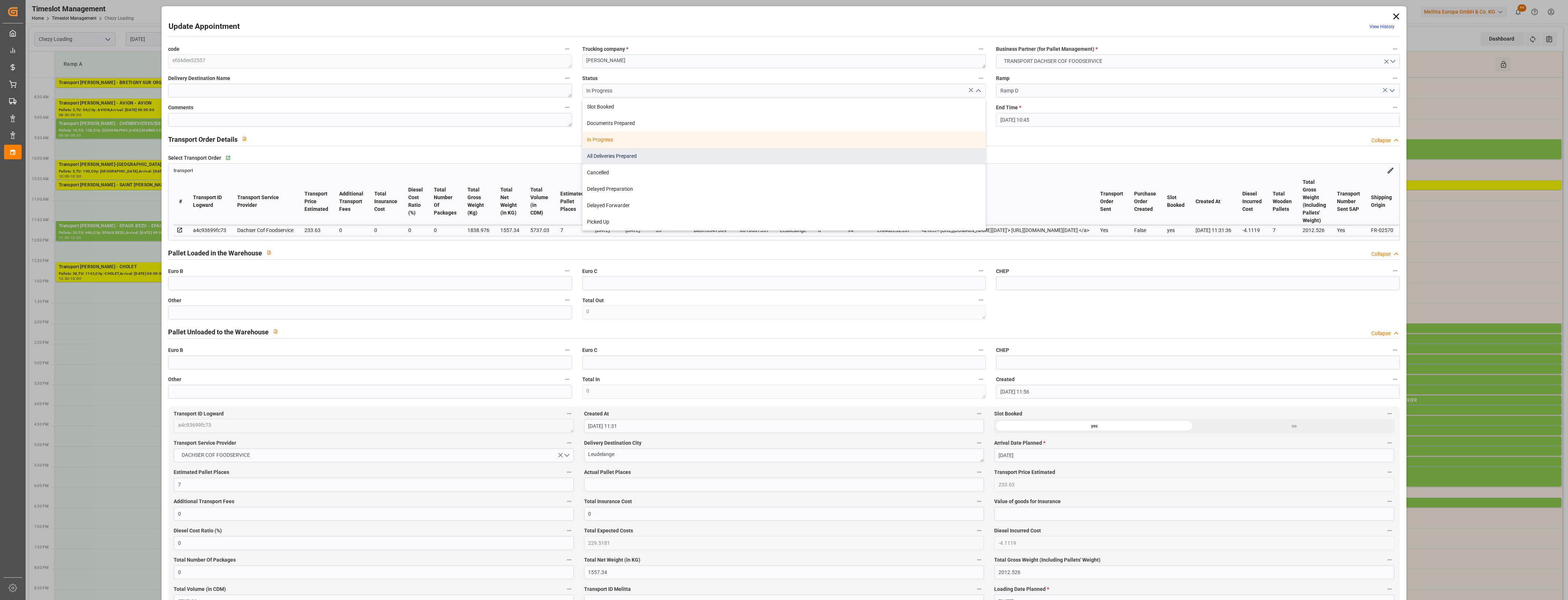
click at [609, 157] on div "All Deliveries Prepared" at bounding box center [784, 157] width 403 height 17
type input "All Deliveries Prepared"
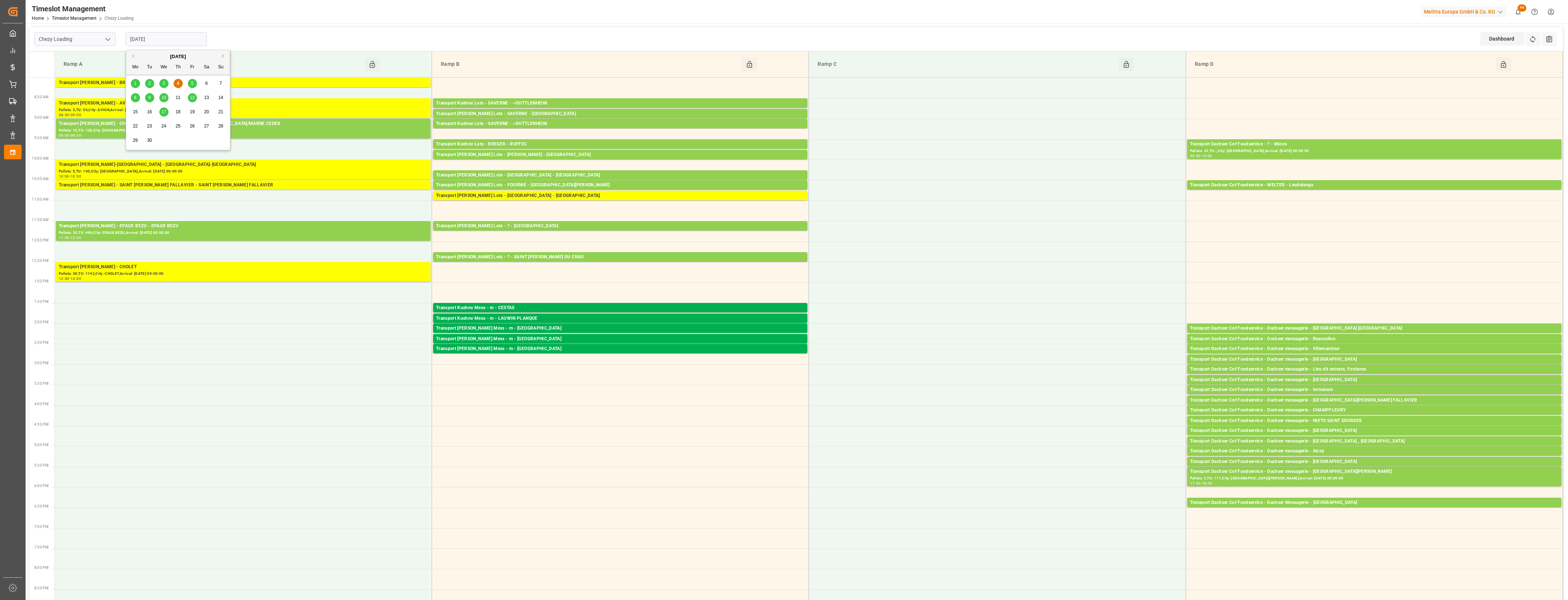
click at [168, 44] on input "04-09-2025" at bounding box center [166, 39] width 81 height 14
click at [192, 85] on span "5" at bounding box center [192, 84] width 3 height 6
type input "05-09-2025"
